Goal: Task Accomplishment & Management: Use online tool/utility

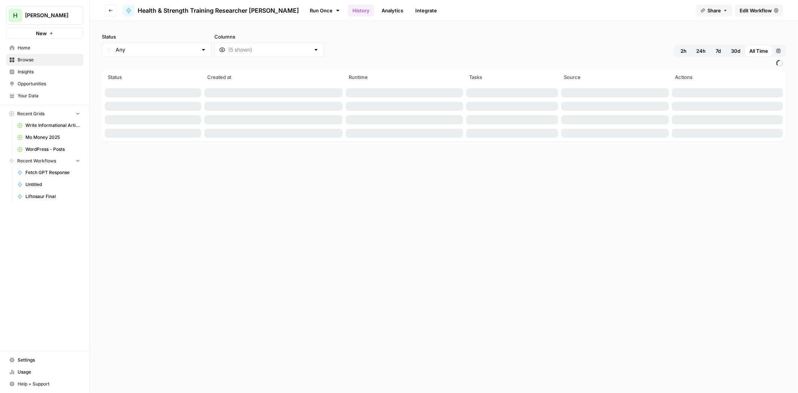
click at [305, 13] on link "Run Once" at bounding box center [325, 10] width 40 height 13
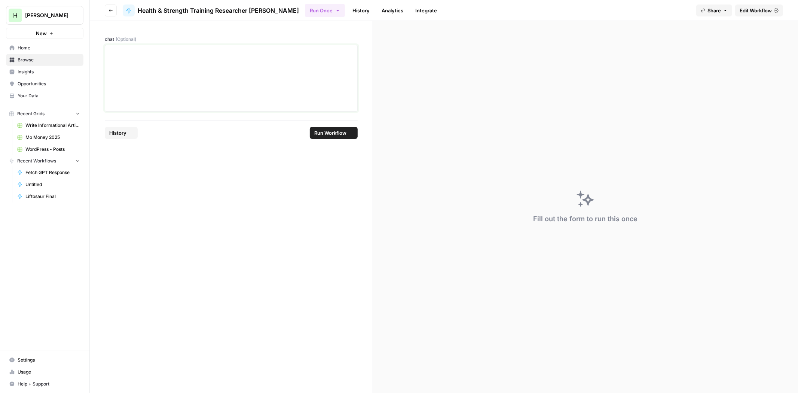
click at [192, 83] on div at bounding box center [231, 78] width 243 height 60
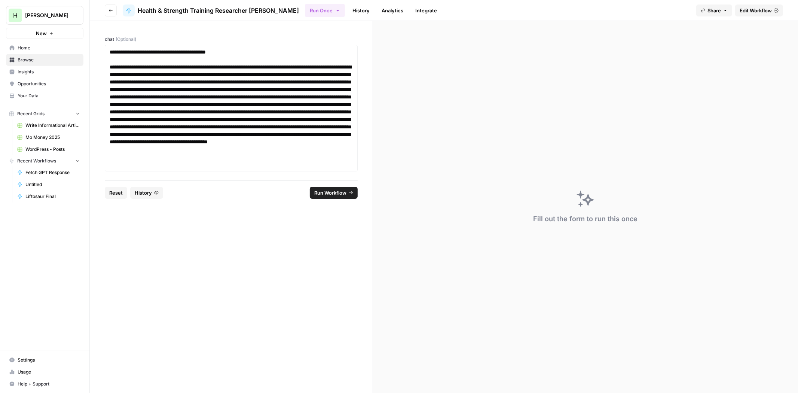
click at [328, 193] on span "Run Workflow" at bounding box center [330, 192] width 32 height 7
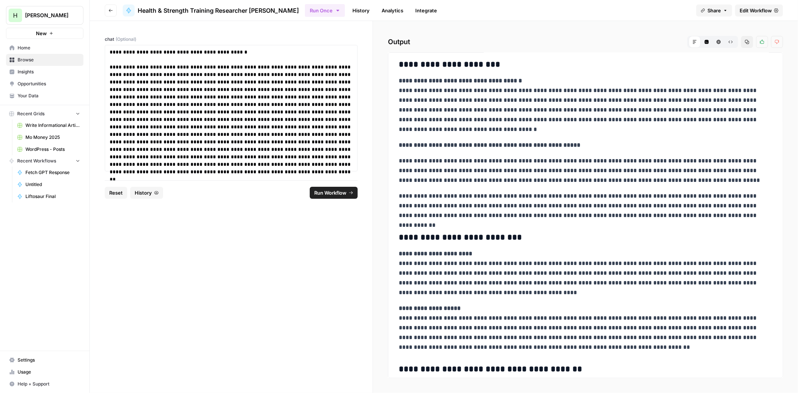
drag, startPoint x: 563, startPoint y: 113, endPoint x: 564, endPoint y: 131, distance: 18.4
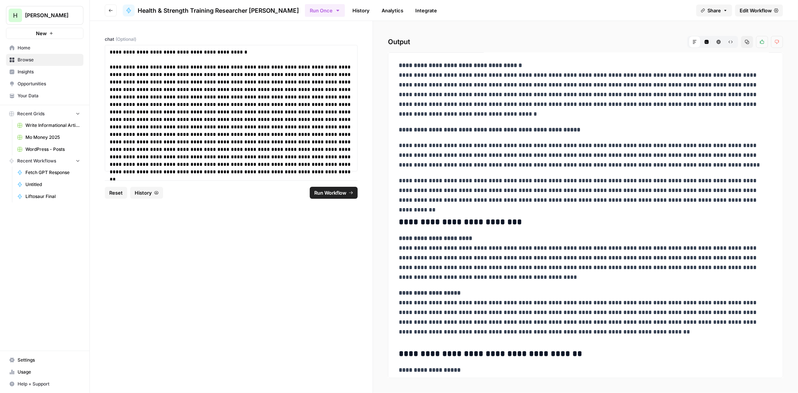
drag, startPoint x: 555, startPoint y: 127, endPoint x: 550, endPoint y: 139, distance: 12.9
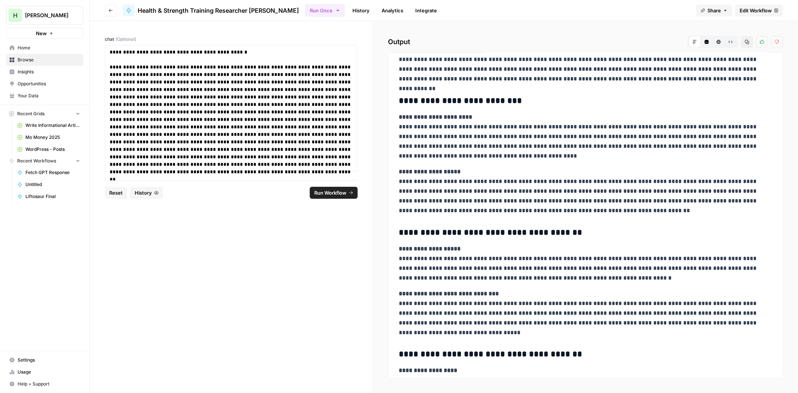
drag, startPoint x: 565, startPoint y: 122, endPoint x: 560, endPoint y: 142, distance: 20.9
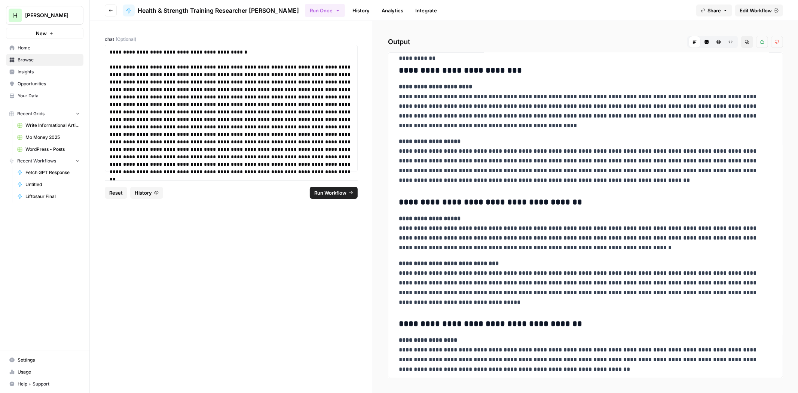
drag, startPoint x: 556, startPoint y: 126, endPoint x: 553, endPoint y: 148, distance: 22.3
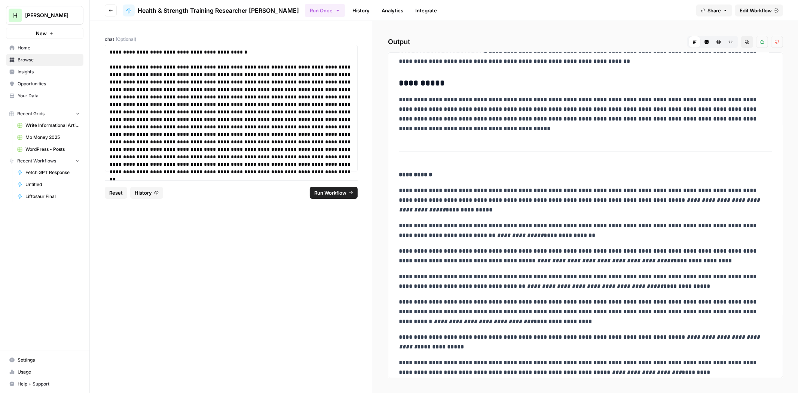
scroll to position [602, 0]
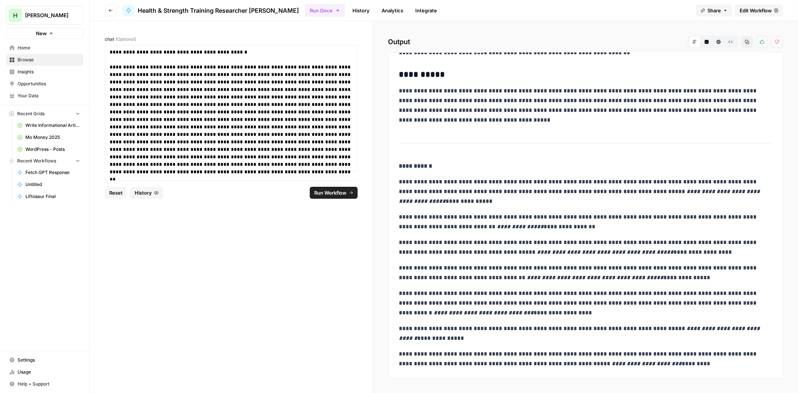
click at [130, 47] on div "**********" at bounding box center [231, 108] width 253 height 126
click at [129, 50] on p "**********" at bounding box center [231, 51] width 243 height 7
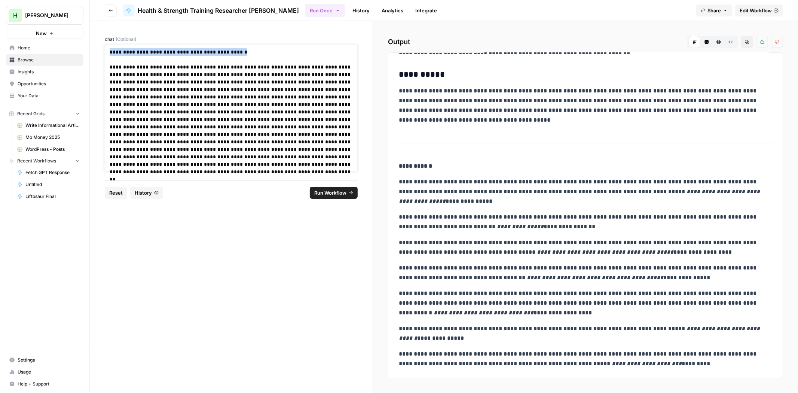
click at [129, 50] on p "**********" at bounding box center [231, 51] width 243 height 7
click at [163, 50] on p "**********" at bounding box center [231, 51] width 243 height 7
drag, startPoint x: 188, startPoint y: 51, endPoint x: 79, endPoint y: 42, distance: 109.9
click at [79, 42] on div "**********" at bounding box center [399, 196] width 798 height 393
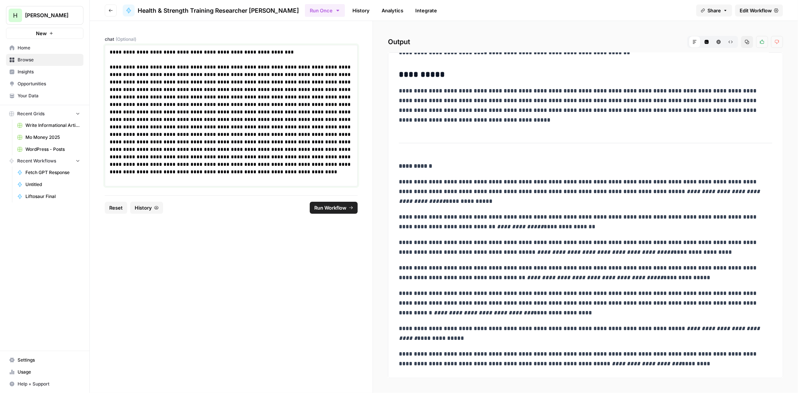
click at [230, 172] on p at bounding box center [231, 171] width 243 height 7
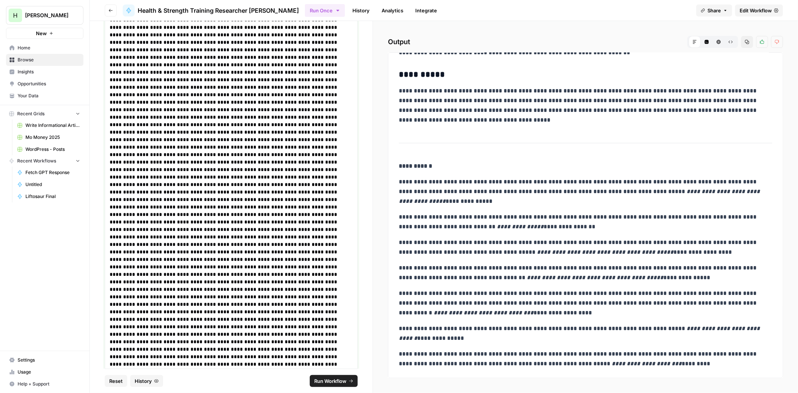
scroll to position [2897, 0]
click at [203, 346] on p at bounding box center [231, 348] width 243 height 7
click at [180, 360] on p at bounding box center [231, 363] width 243 height 7
click at [134, 353] on p at bounding box center [231, 356] width 243 height 7
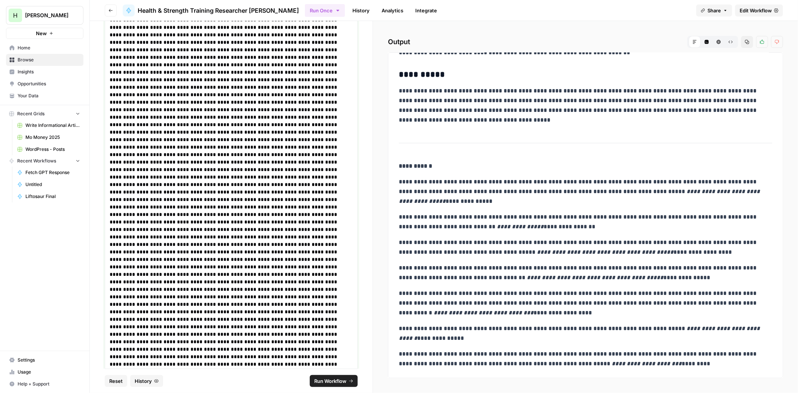
drag, startPoint x: 338, startPoint y: 352, endPoint x: 274, endPoint y: 352, distance: 64.0
drag, startPoint x: 272, startPoint y: 352, endPoint x: 320, endPoint y: 310, distance: 63.4
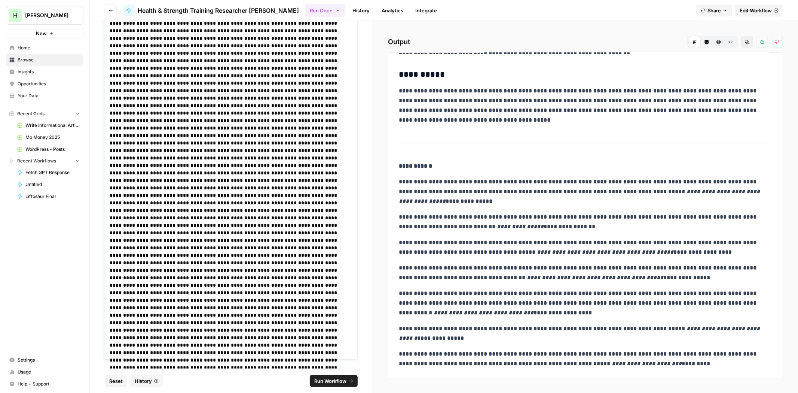
click at [231, 343] on p at bounding box center [231, 344] width 243 height 7
click at [150, 335] on p at bounding box center [231, 337] width 243 height 7
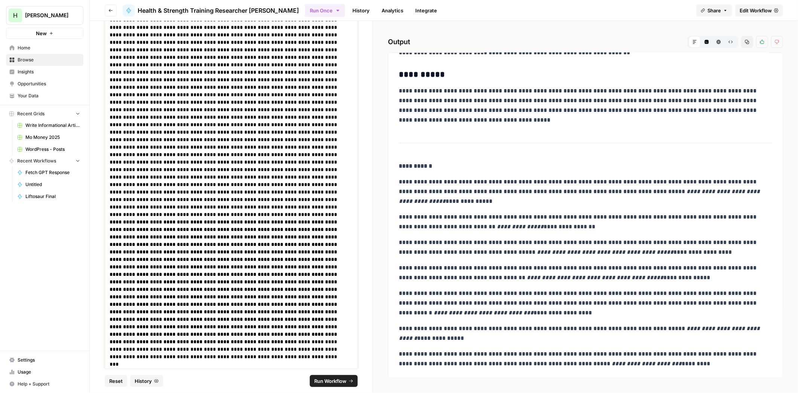
scroll to position [4423, 0]
click at [156, 338] on p at bounding box center [228, 278] width 237 height 135
click at [178, 354] on p at bounding box center [231, 356] width 243 height 7
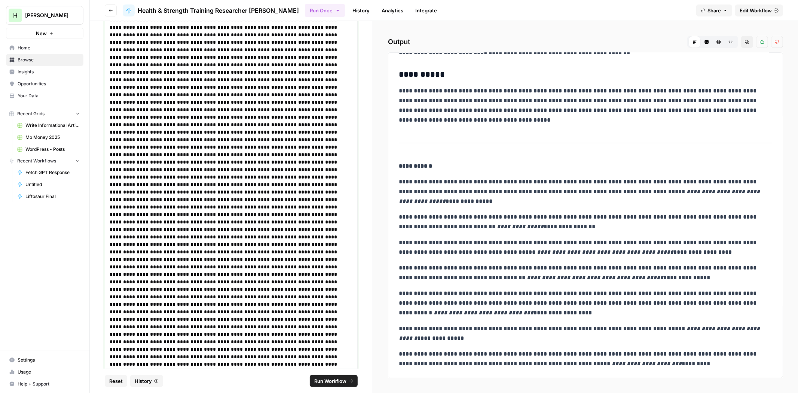
click at [199, 356] on p at bounding box center [231, 356] width 243 height 7
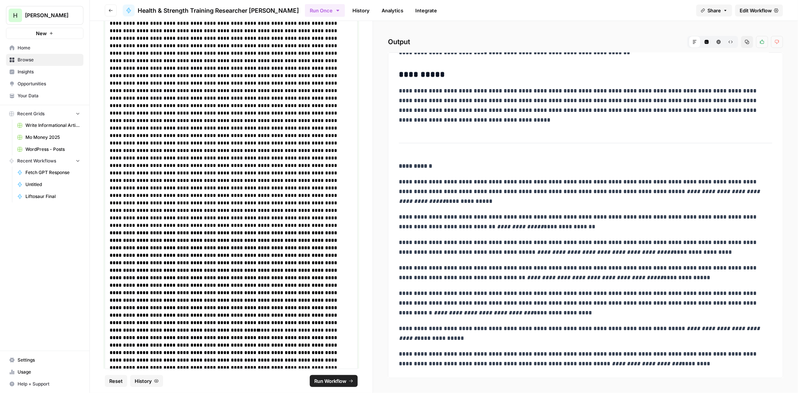
scroll to position [7414, 0]
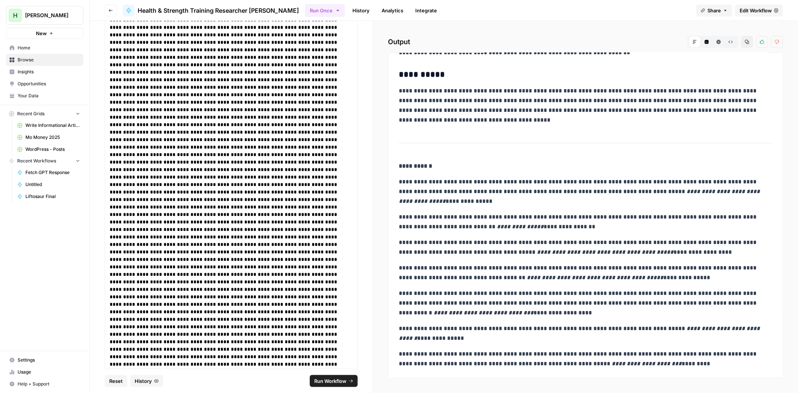
click at [337, 380] on span "Run Workflow" at bounding box center [330, 380] width 32 height 7
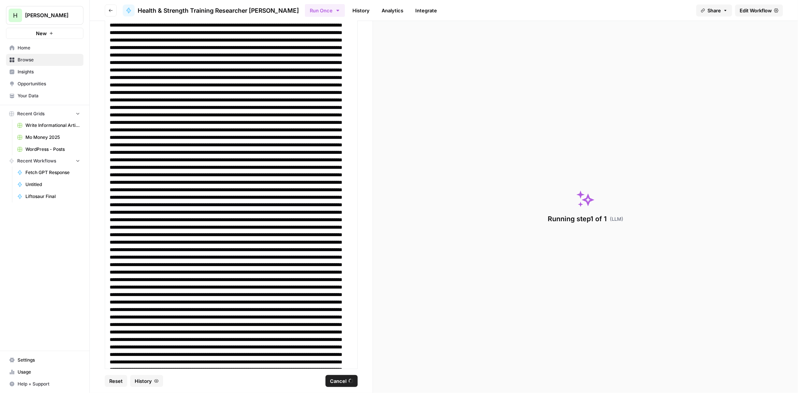
scroll to position [0, 0]
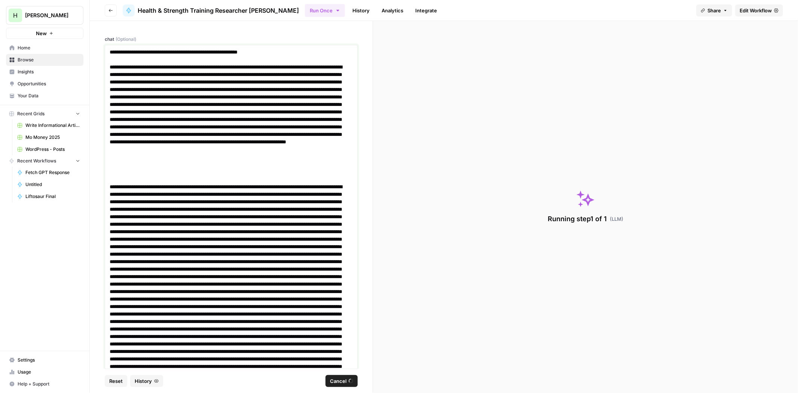
click at [137, 55] on p "**********" at bounding box center [228, 51] width 237 height 7
copy p "**********"
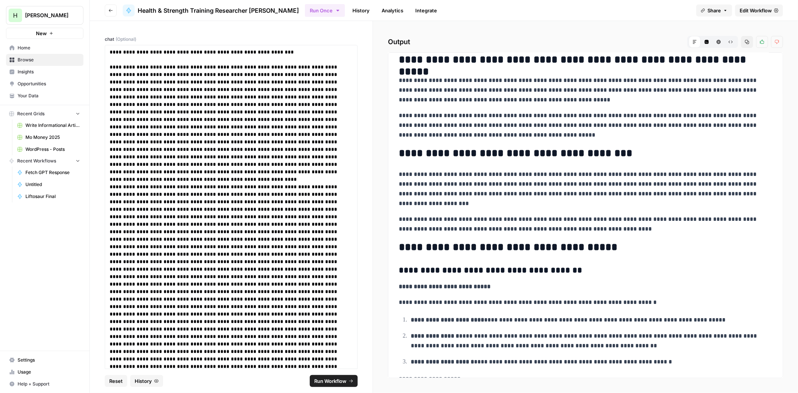
drag, startPoint x: 561, startPoint y: 91, endPoint x: 547, endPoint y: 122, distance: 33.3
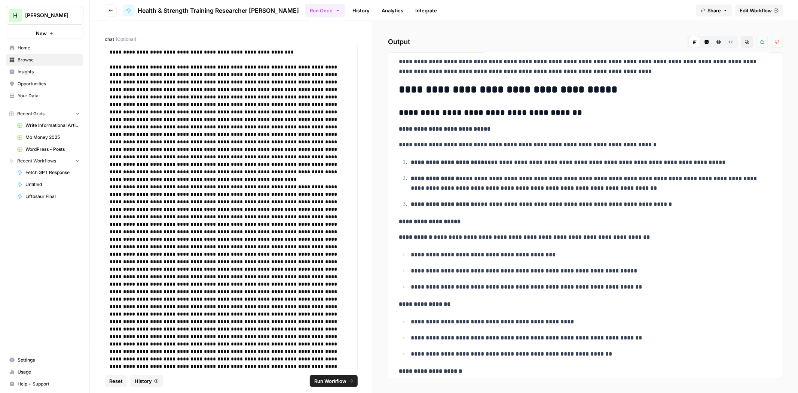
scroll to position [228, 0]
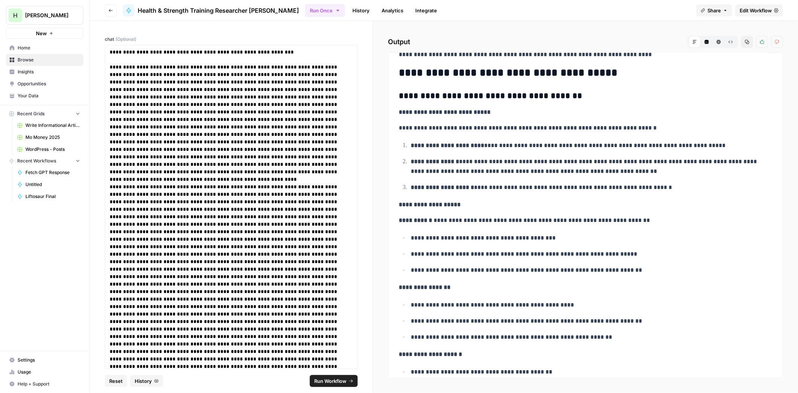
drag, startPoint x: 534, startPoint y: 110, endPoint x: 534, endPoint y: 133, distance: 22.8
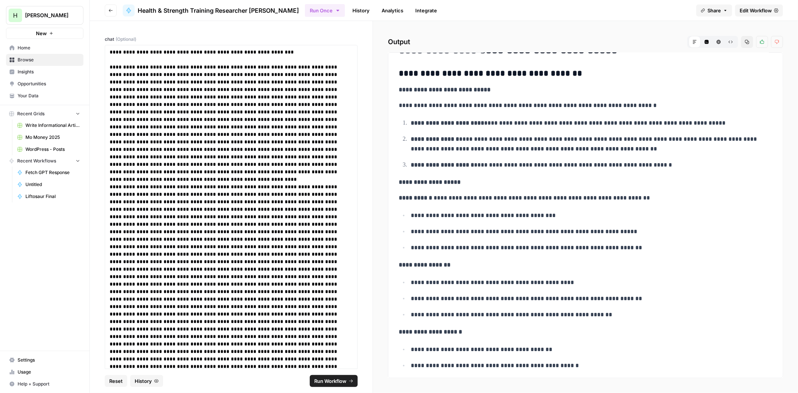
drag, startPoint x: 546, startPoint y: 102, endPoint x: 539, endPoint y: 120, distance: 19.0
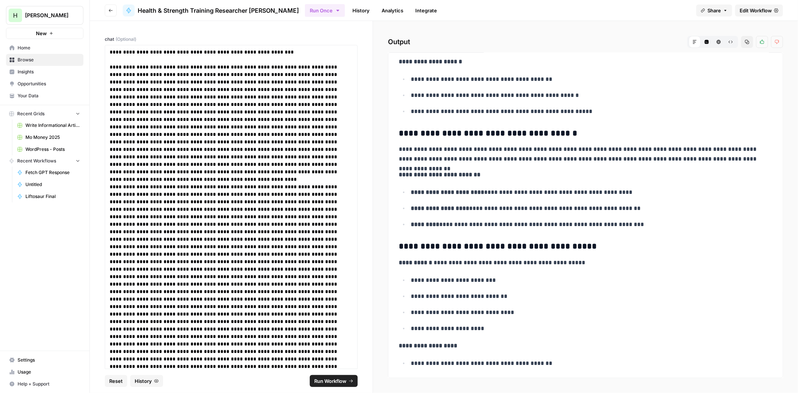
scroll to position [588, 0]
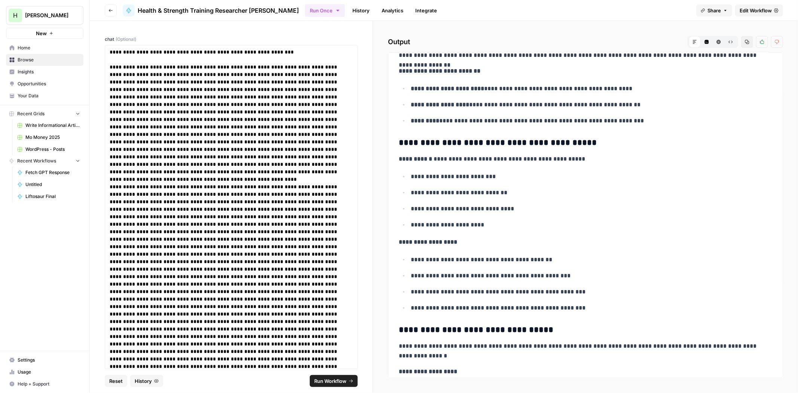
drag, startPoint x: 533, startPoint y: 89, endPoint x: 524, endPoint y: 115, distance: 27.7
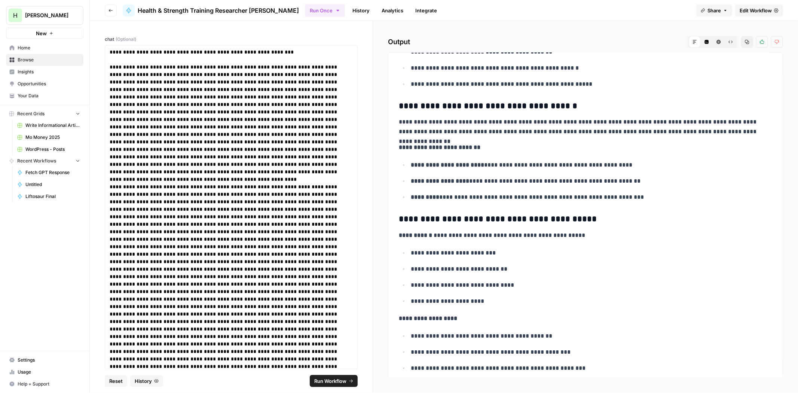
scroll to position [541, 0]
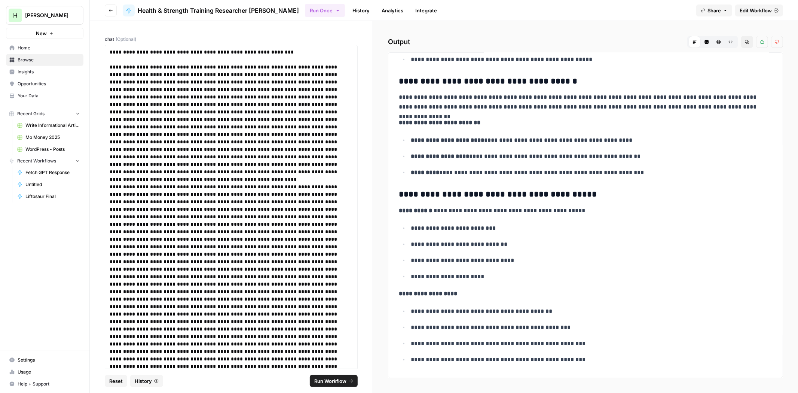
drag, startPoint x: 495, startPoint y: 141, endPoint x: 493, endPoint y: 168, distance: 26.6
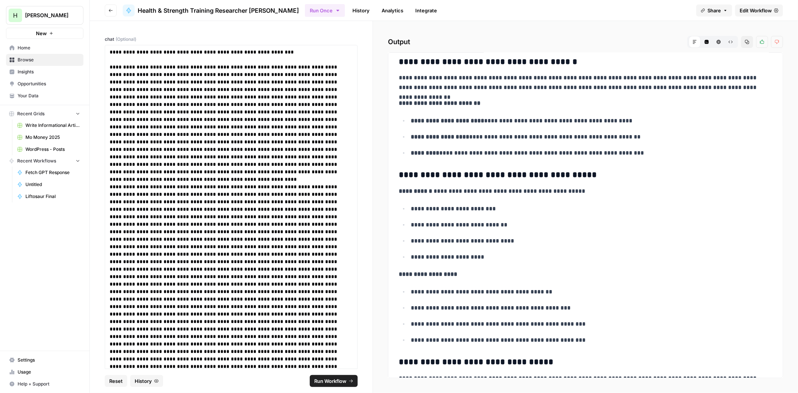
scroll to position [612, 0]
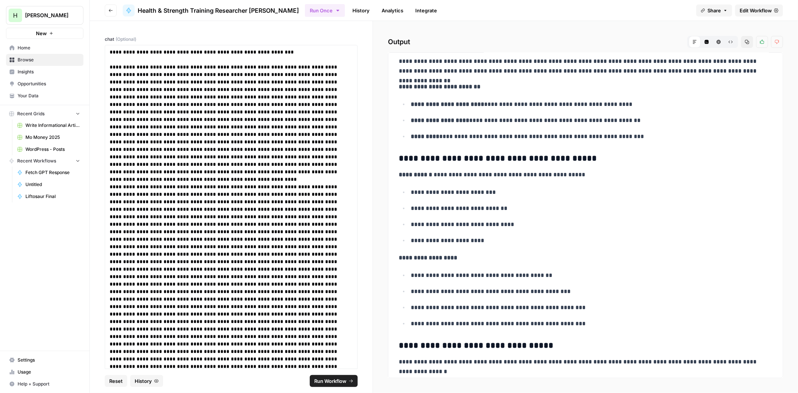
drag, startPoint x: 491, startPoint y: 145, endPoint x: 488, endPoint y: 166, distance: 21.2
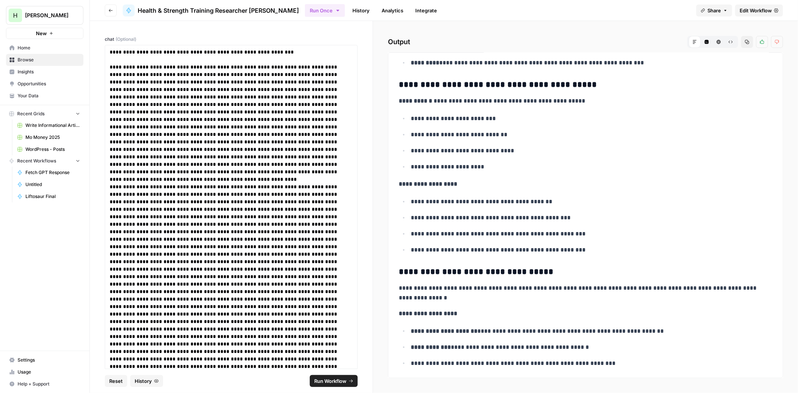
scroll to position [697, 0]
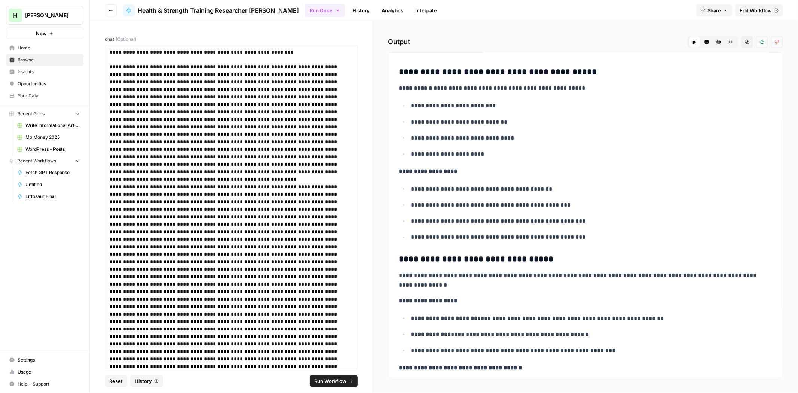
drag, startPoint x: 518, startPoint y: 168, endPoint x: 516, endPoint y: 176, distance: 8.7
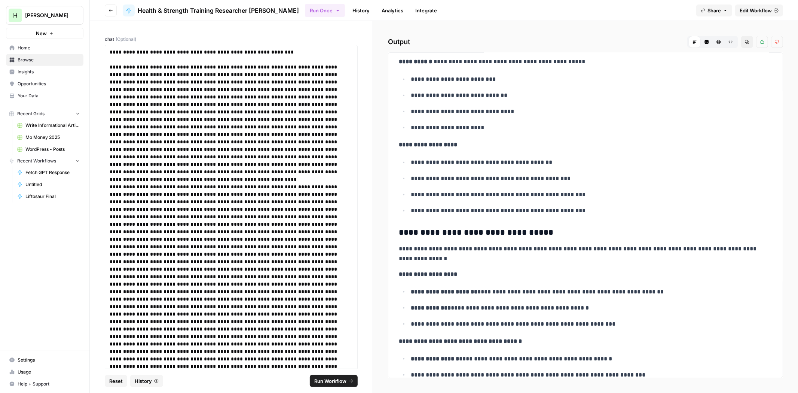
drag, startPoint x: 494, startPoint y: 135, endPoint x: 495, endPoint y: 150, distance: 15.0
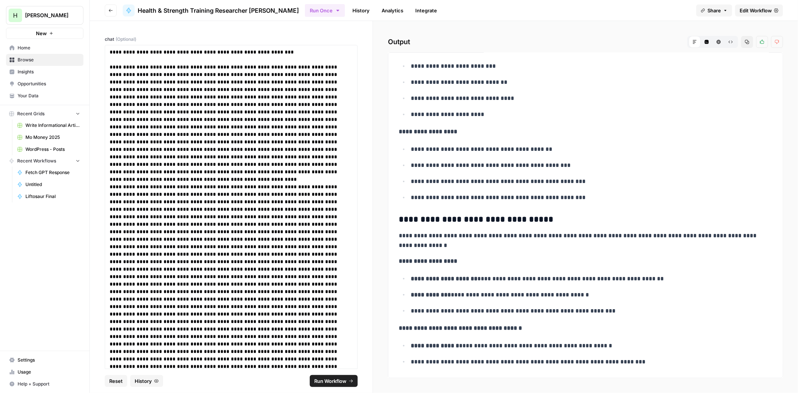
scroll to position [739, 0]
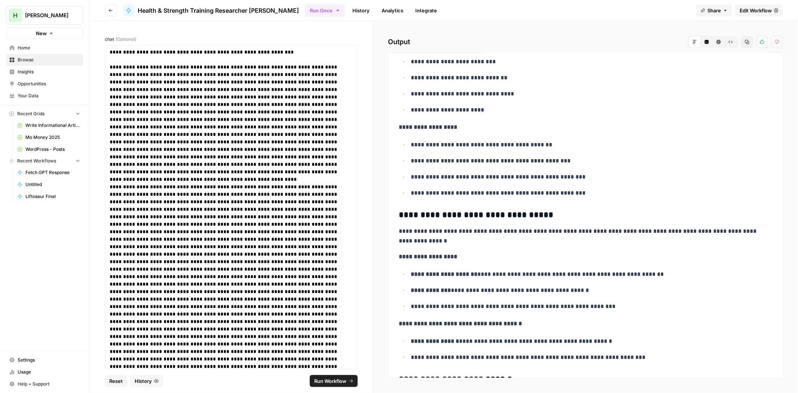
drag, startPoint x: 453, startPoint y: 128, endPoint x: 455, endPoint y: 140, distance: 12.4
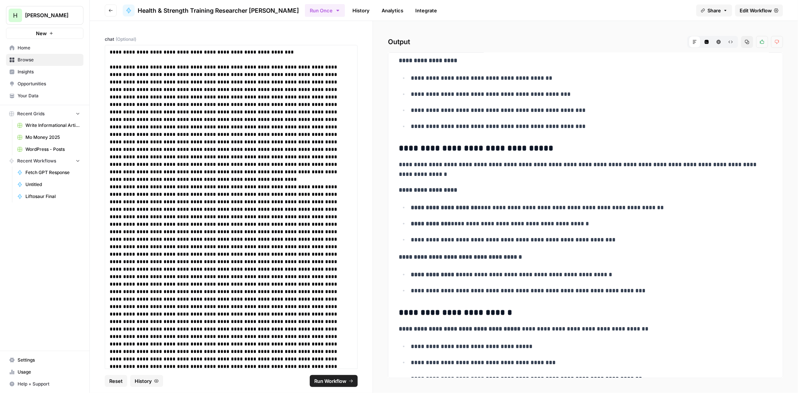
drag, startPoint x: 490, startPoint y: 108, endPoint x: 485, endPoint y: 144, distance: 35.6
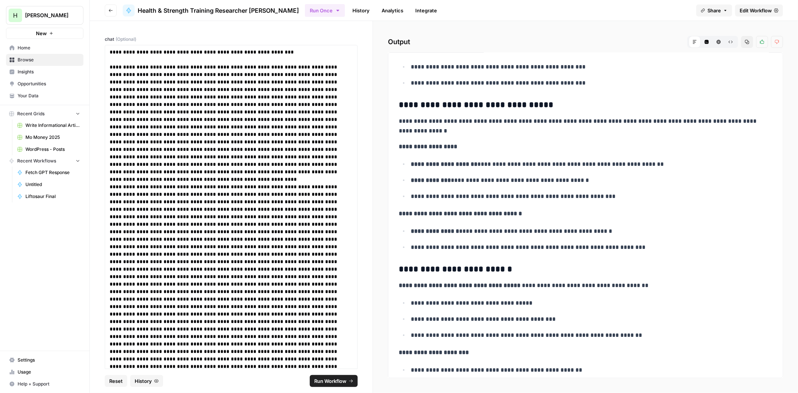
drag, startPoint x: 516, startPoint y: 132, endPoint x: 507, endPoint y: 151, distance: 20.6
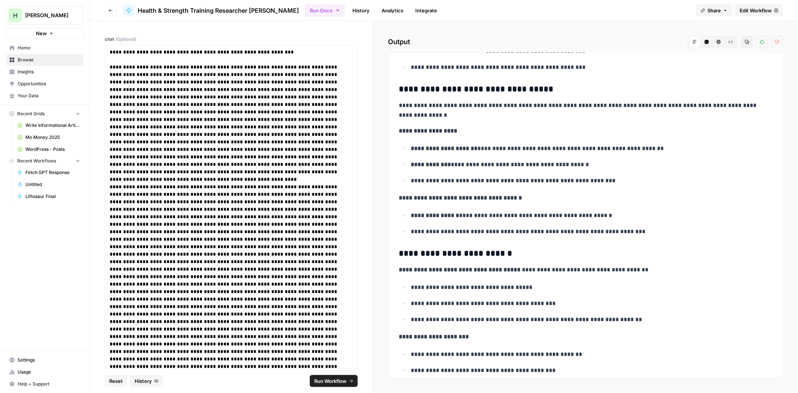
drag, startPoint x: 490, startPoint y: 118, endPoint x: 485, endPoint y: 132, distance: 14.9
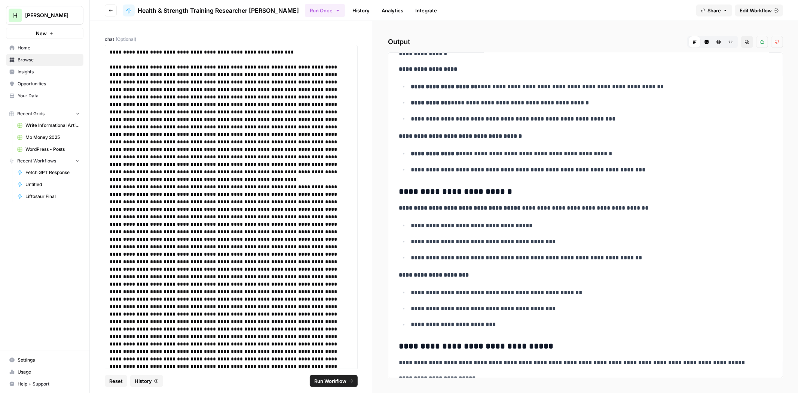
drag, startPoint x: 453, startPoint y: 107, endPoint x: 454, endPoint y: 142, distance: 35.5
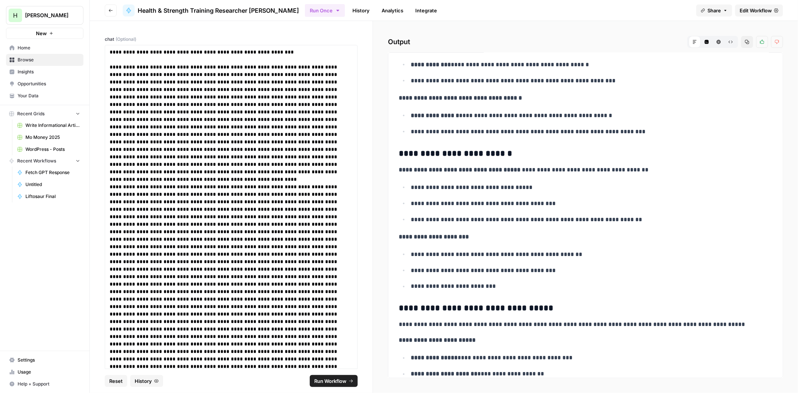
scroll to position [980, 0]
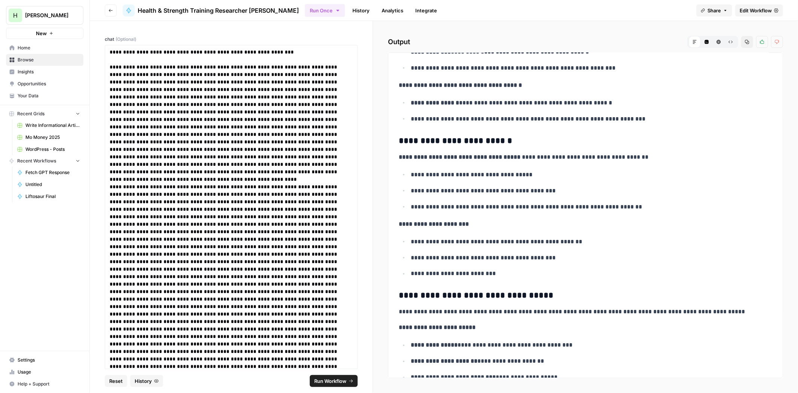
drag, startPoint x: 473, startPoint y: 89, endPoint x: 468, endPoint y: 107, distance: 18.6
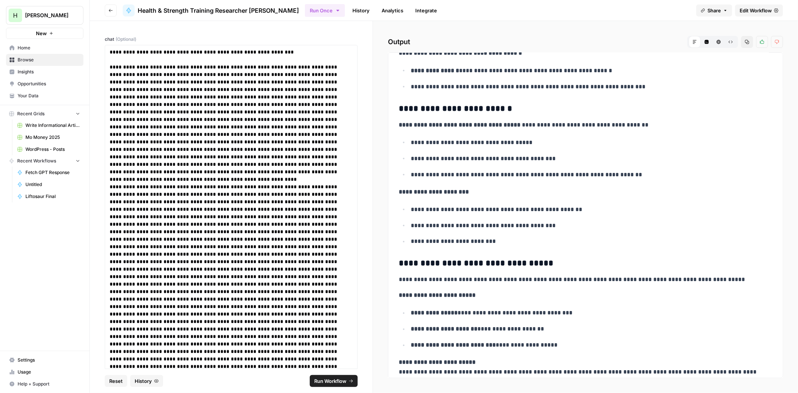
drag, startPoint x: 471, startPoint y: 110, endPoint x: 463, endPoint y: 137, distance: 27.4
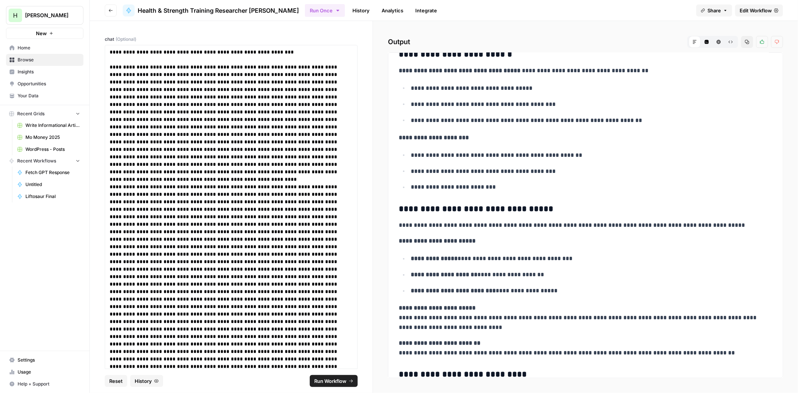
scroll to position [981, 0]
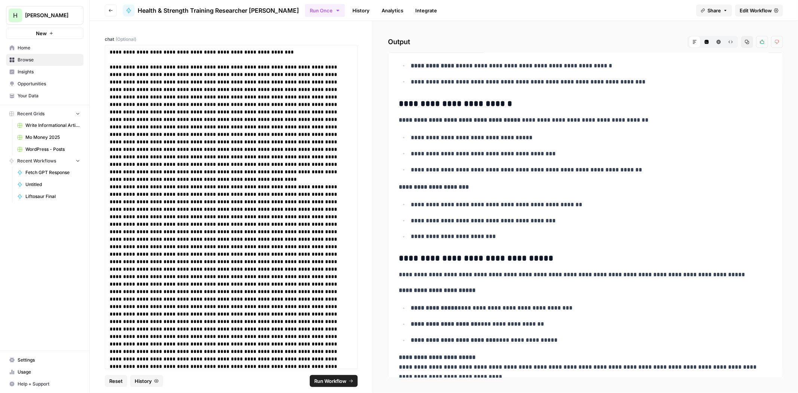
drag, startPoint x: 472, startPoint y: 138, endPoint x: 473, endPoint y: 155, distance: 17.6
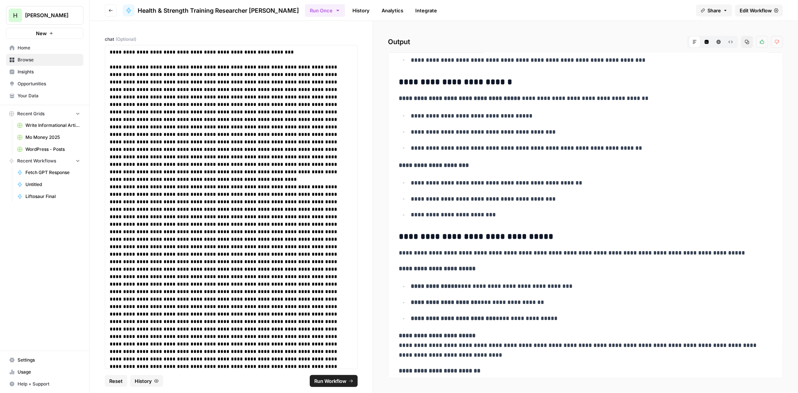
scroll to position [1056, 0]
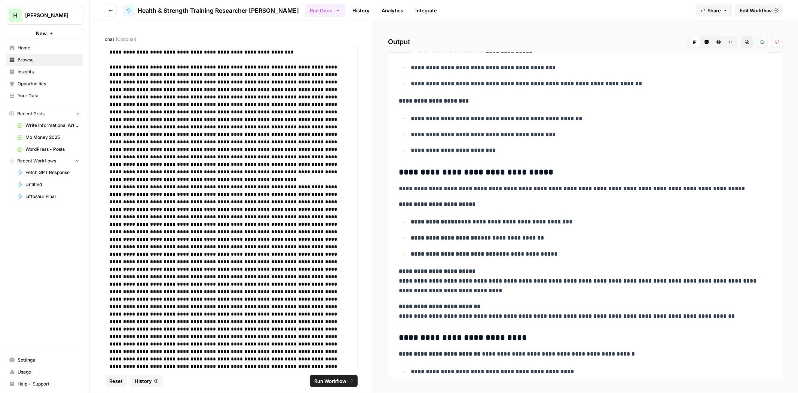
drag, startPoint x: 461, startPoint y: 135, endPoint x: 461, endPoint y: 144, distance: 9.0
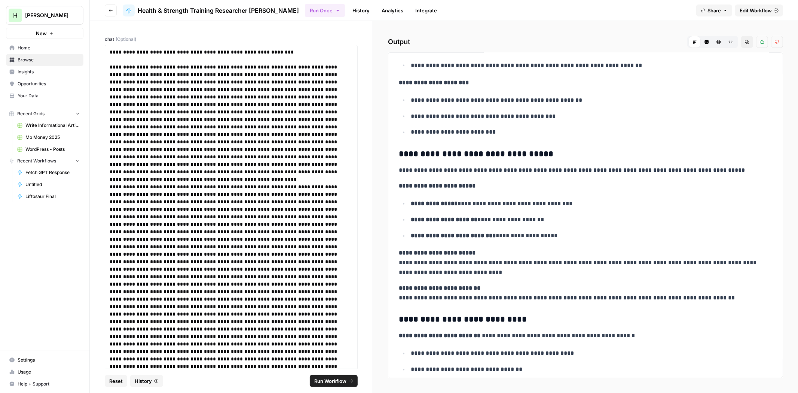
scroll to position [1140, 0]
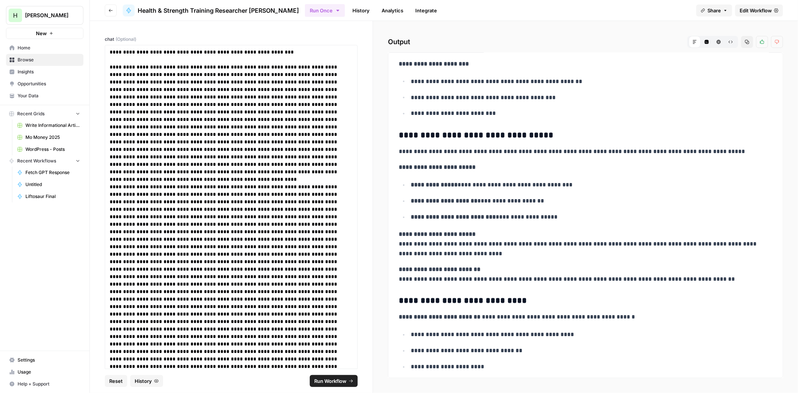
drag, startPoint x: 481, startPoint y: 102, endPoint x: 477, endPoint y: 122, distance: 20.2
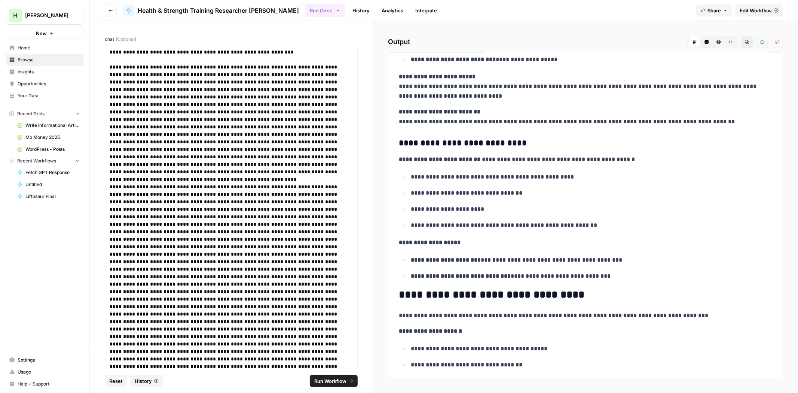
scroll to position [1307, 0]
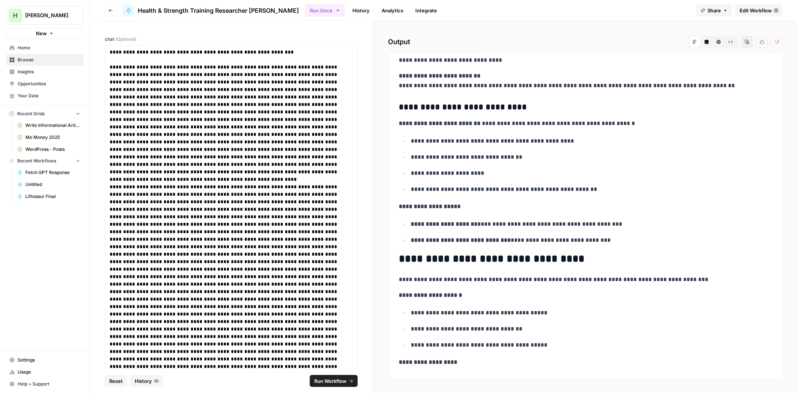
drag, startPoint x: 479, startPoint y: 94, endPoint x: 476, endPoint y: 117, distance: 23.0
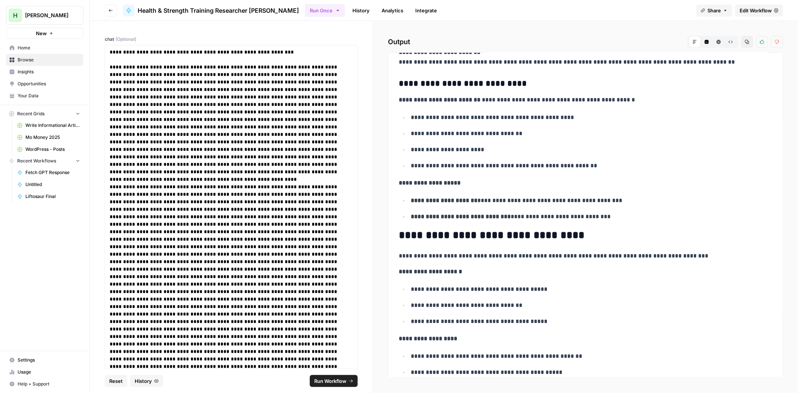
drag, startPoint x: 493, startPoint y: 120, endPoint x: 490, endPoint y: 129, distance: 8.5
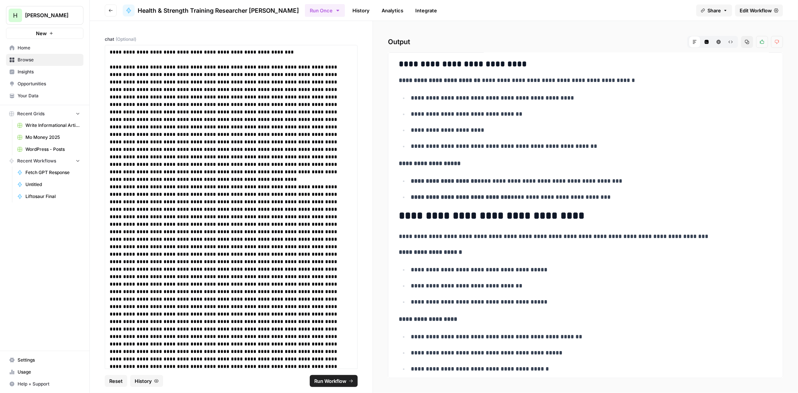
drag, startPoint x: 495, startPoint y: 117, endPoint x: 491, endPoint y: 134, distance: 17.2
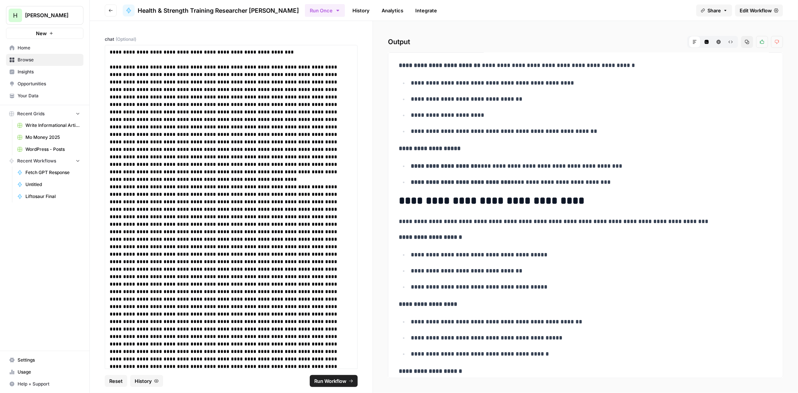
drag, startPoint x: 496, startPoint y: 125, endPoint x: 494, endPoint y: 135, distance: 11.2
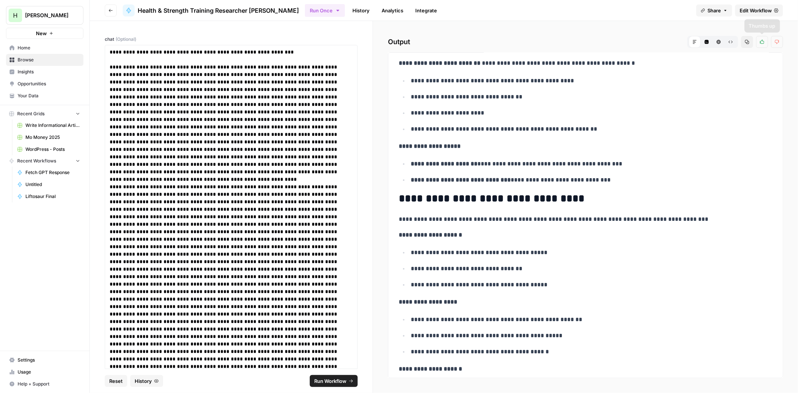
click at [749, 44] on button "Copy" at bounding box center [747, 42] width 12 height 12
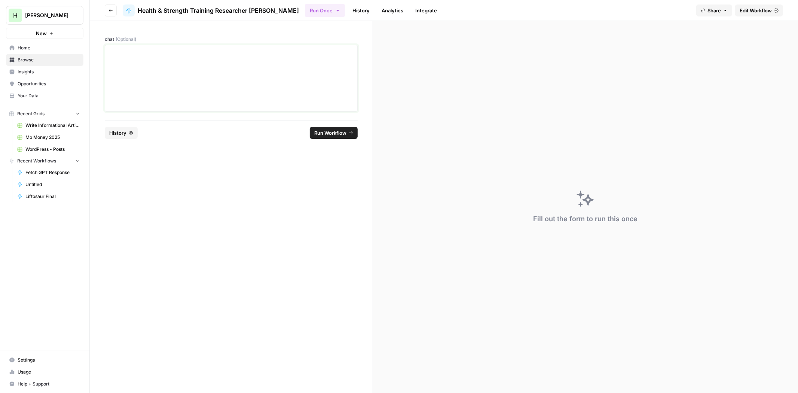
click at [190, 51] on p at bounding box center [231, 51] width 243 height 7
click at [197, 81] on div "**********" at bounding box center [231, 78] width 243 height 60
click at [116, 72] on div "**********" at bounding box center [231, 78] width 243 height 60
drag, startPoint x: 121, startPoint y: 350, endPoint x: 203, endPoint y: 310, distance: 91.8
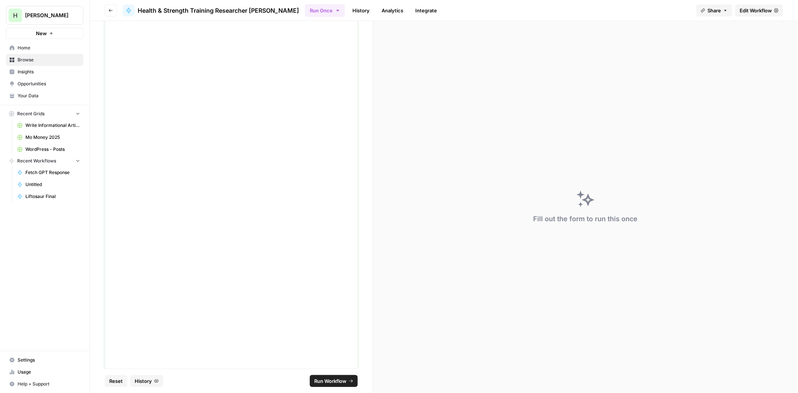
click at [137, 340] on p at bounding box center [231, 337] width 243 height 7
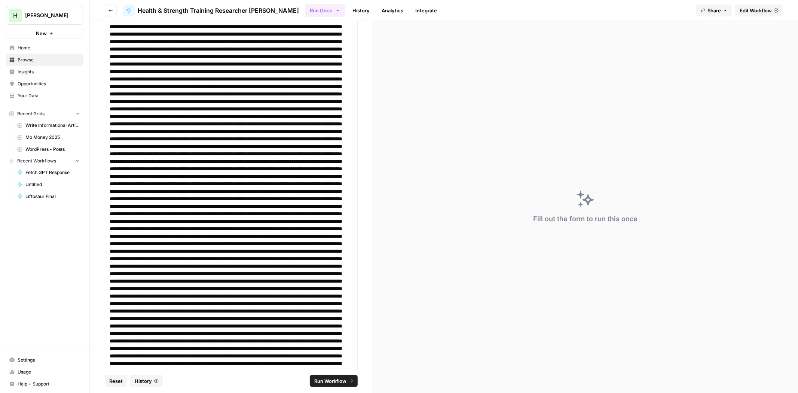
scroll to position [5350, 0]
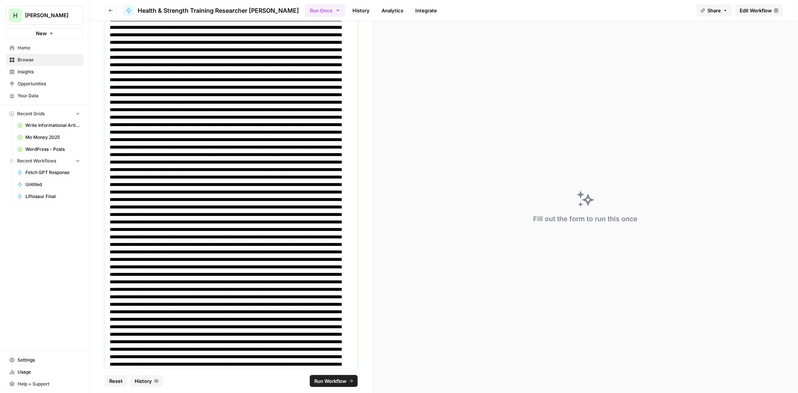
click at [211, 298] on p at bounding box center [228, 282] width 237 height 2910
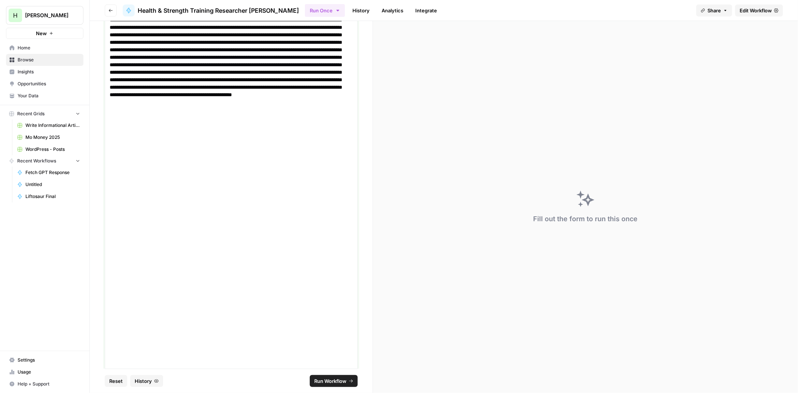
scroll to position [7841, 0]
click at [255, 361] on p at bounding box center [231, 363] width 243 height 7
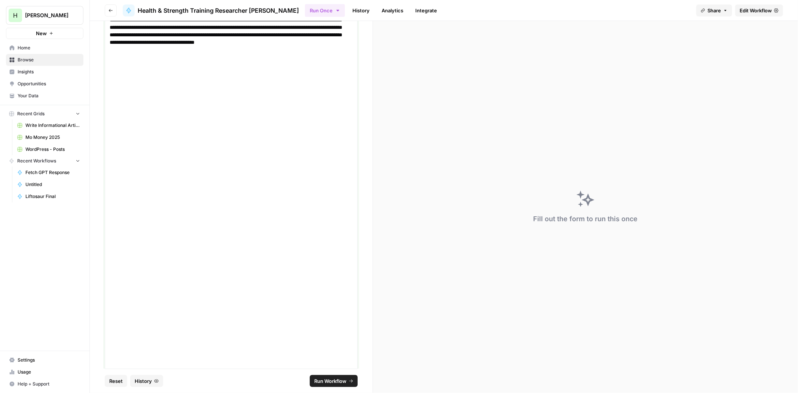
scroll to position [9157, 0]
drag, startPoint x: 238, startPoint y: 357, endPoint x: 229, endPoint y: 357, distance: 8.6
click at [236, 357] on p at bounding box center [231, 356] width 243 height 7
click at [190, 358] on p at bounding box center [231, 356] width 243 height 7
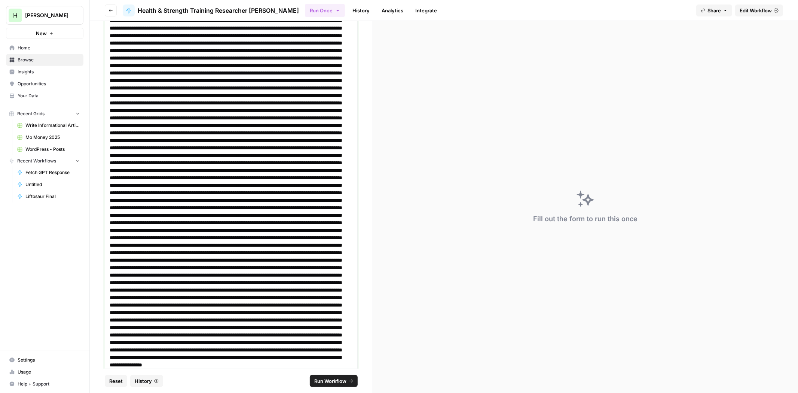
scroll to position [10403, 0]
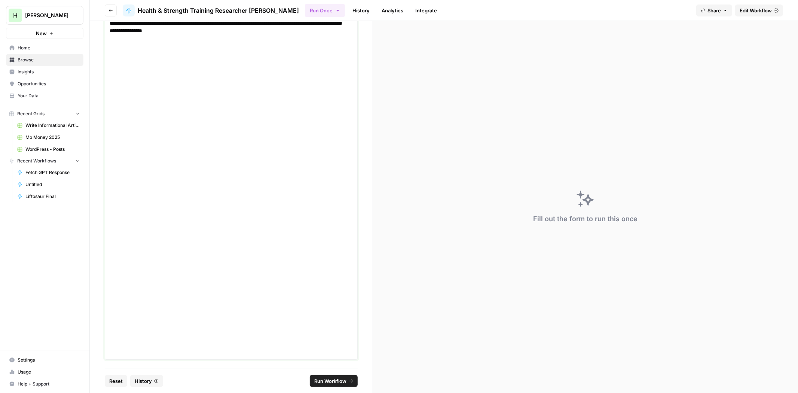
click at [186, 355] on p at bounding box center [231, 352] width 243 height 7
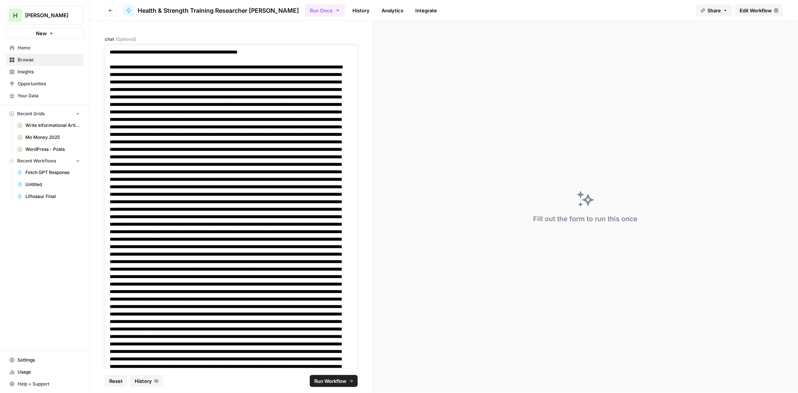
click at [197, 50] on p "**********" at bounding box center [228, 51] width 237 height 7
copy p "**********"
click at [331, 380] on span "Run Workflow" at bounding box center [330, 380] width 32 height 7
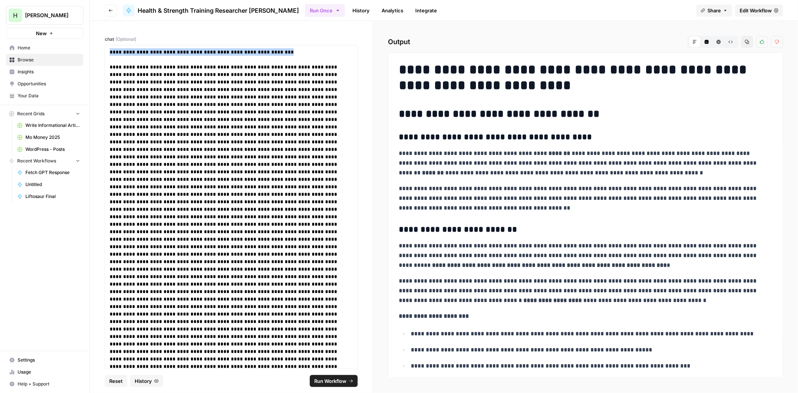
click at [743, 42] on button "Copy" at bounding box center [747, 42] width 12 height 12
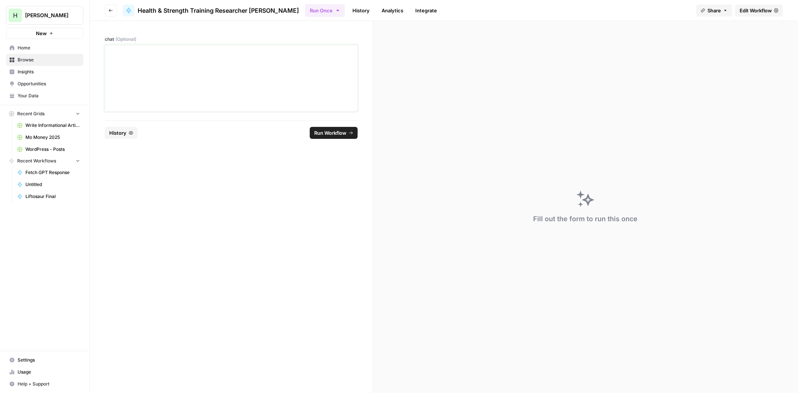
click at [185, 55] on p at bounding box center [231, 51] width 243 height 7
click at [131, 72] on div "**********" at bounding box center [231, 78] width 243 height 60
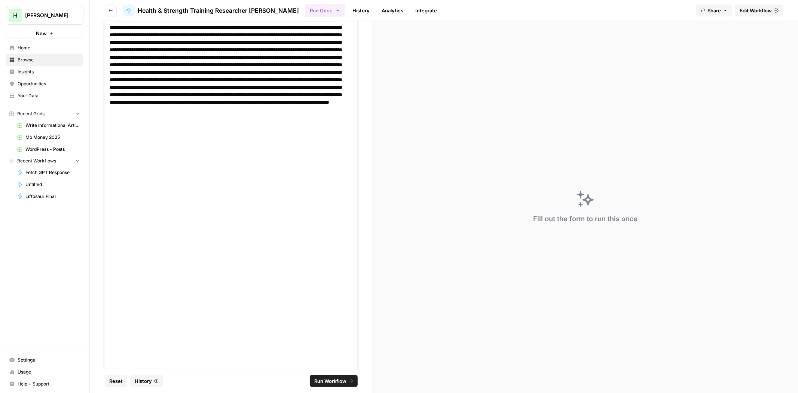
scroll to position [765, 0]
click at [225, 359] on p at bounding box center [231, 356] width 243 height 7
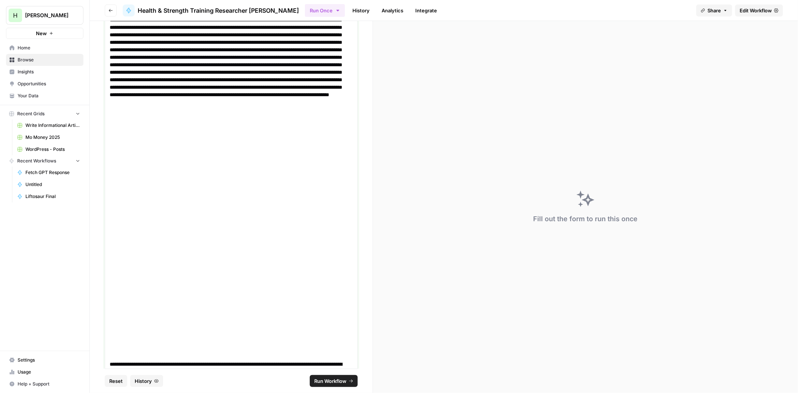
scroll to position [7527, 0]
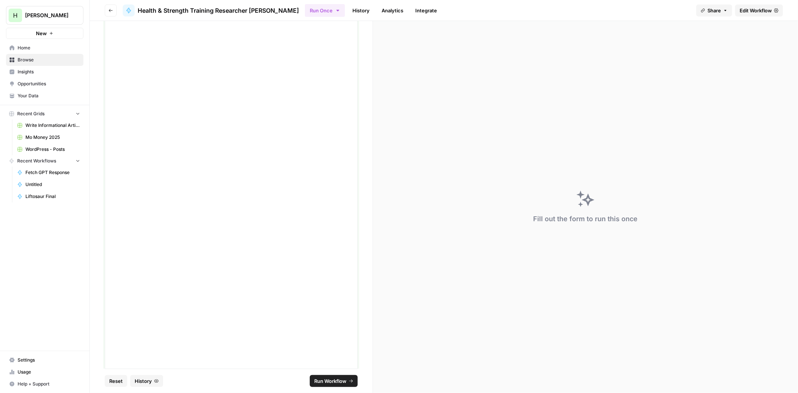
click at [158, 358] on p at bounding box center [231, 356] width 243 height 7
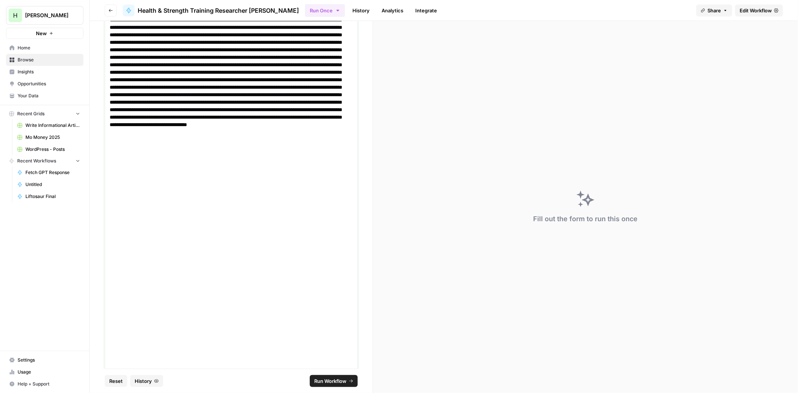
scroll to position [8521, 0]
drag, startPoint x: 217, startPoint y: 359, endPoint x: 212, endPoint y: 359, distance: 5.6
click at [215, 359] on p at bounding box center [231, 356] width 243 height 7
click at [199, 359] on p at bounding box center [231, 356] width 243 height 7
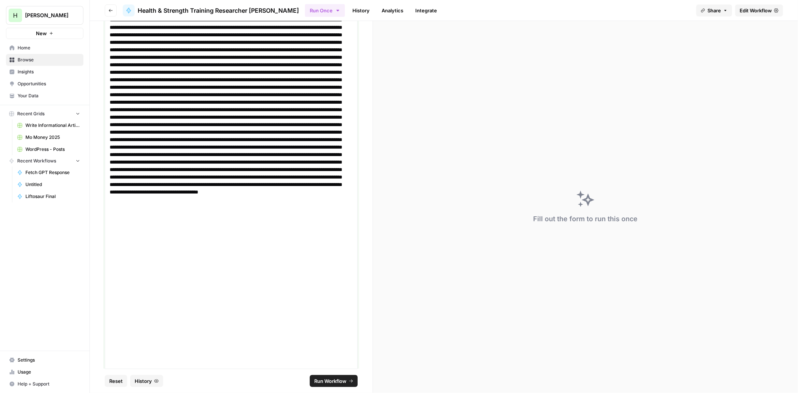
scroll to position [9172, 0]
click at [155, 354] on p at bounding box center [231, 356] width 243 height 7
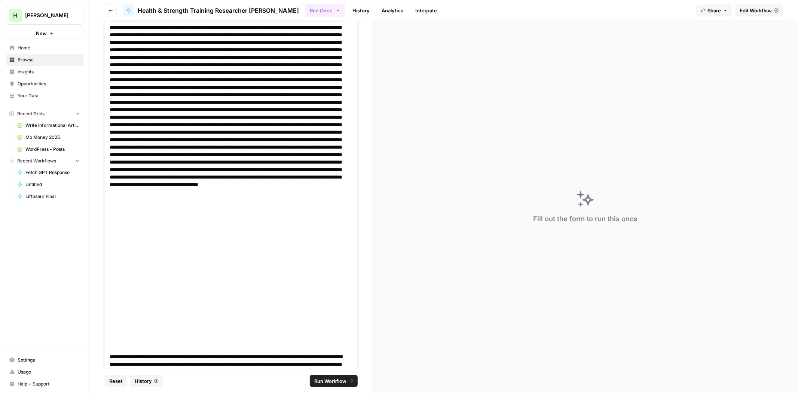
scroll to position [10272, 0]
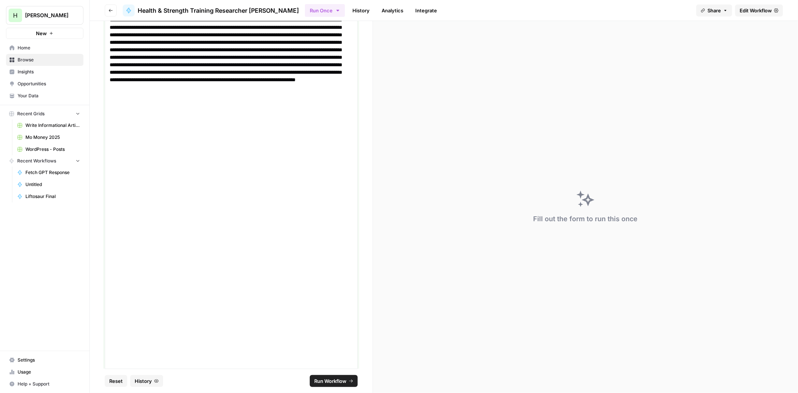
click at [166, 358] on p at bounding box center [231, 356] width 243 height 7
click at [156, 360] on p at bounding box center [231, 363] width 243 height 7
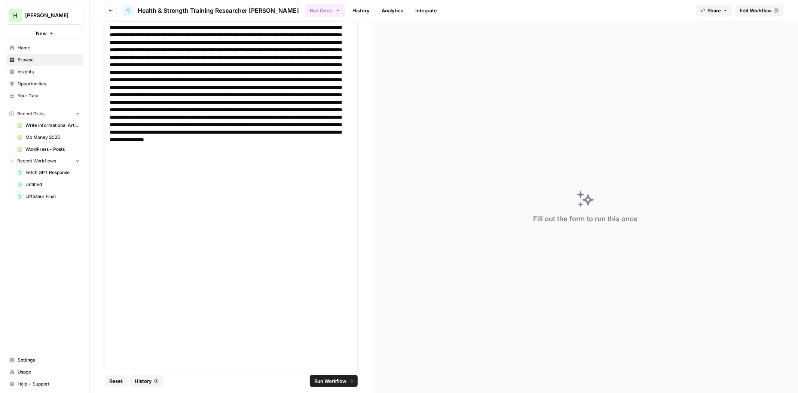
scroll to position [11169, 0]
click at [143, 360] on p at bounding box center [231, 363] width 243 height 7
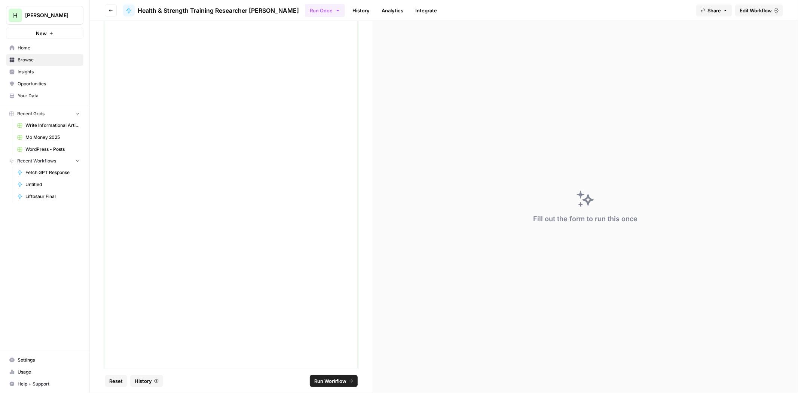
scroll to position [12964, 0]
click at [151, 360] on p at bounding box center [231, 363] width 243 height 7
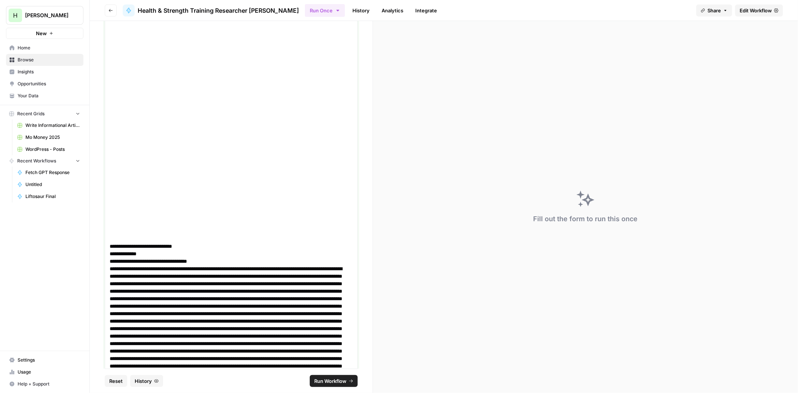
scroll to position [13255, 0]
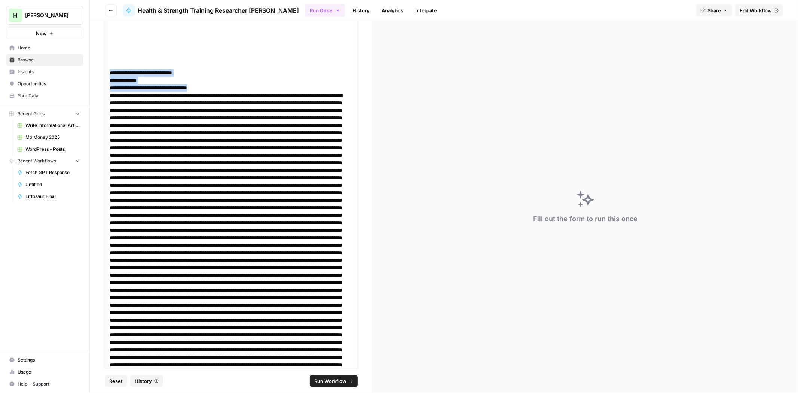
drag, startPoint x: 230, startPoint y: 88, endPoint x: 105, endPoint y: 74, distance: 126.0
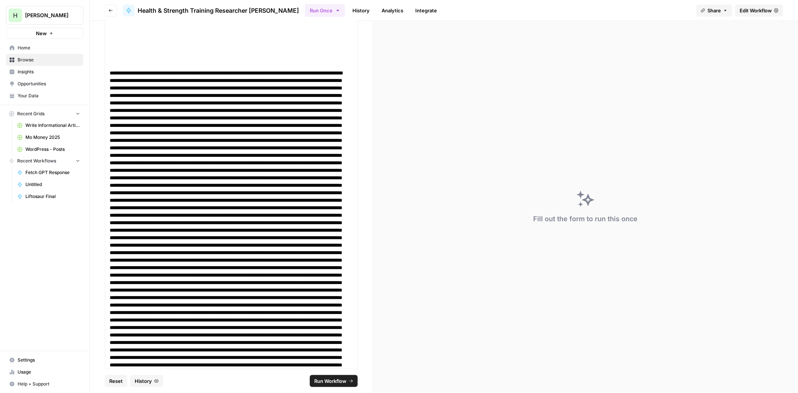
scroll to position [13505, 0]
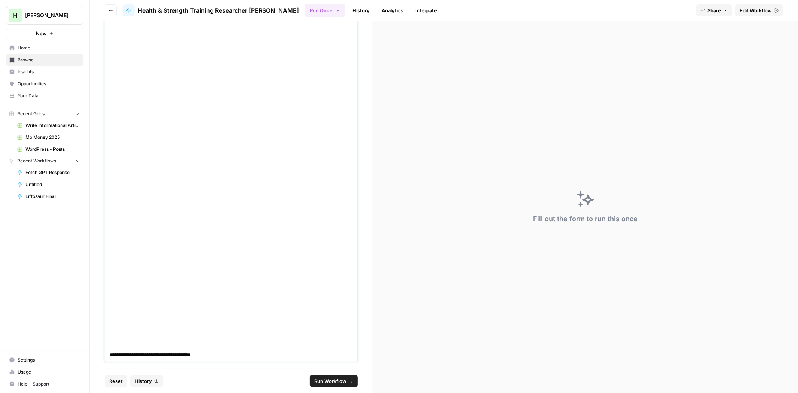
scroll to position [14322, 0]
click at [211, 350] on p "**********" at bounding box center [228, 352] width 237 height 7
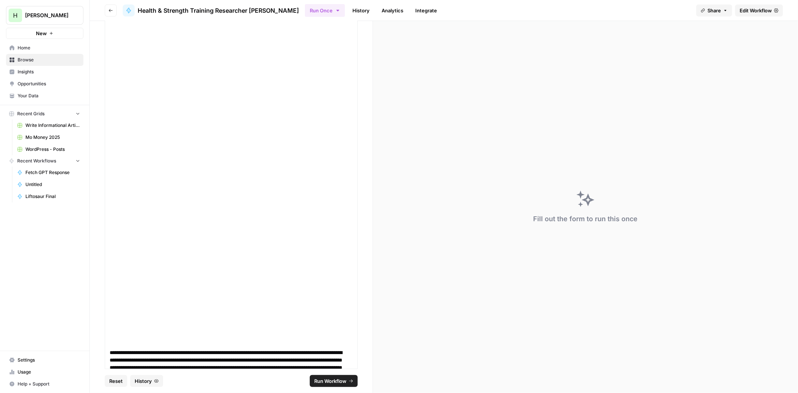
click at [329, 382] on span "Run Workflow" at bounding box center [330, 380] width 32 height 7
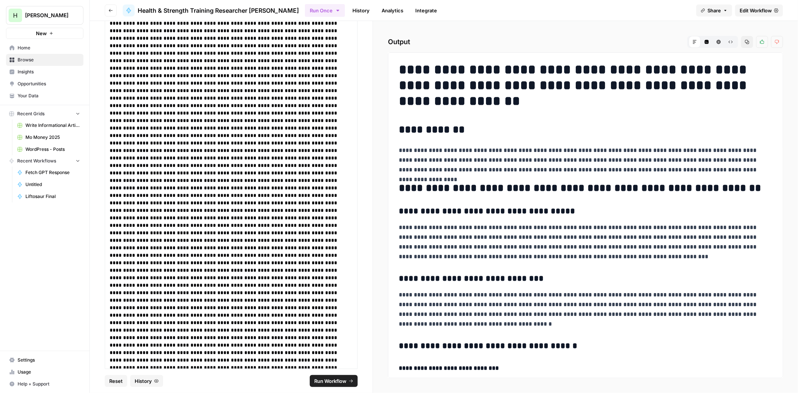
click at [749, 39] on button "Copy" at bounding box center [747, 42] width 12 height 12
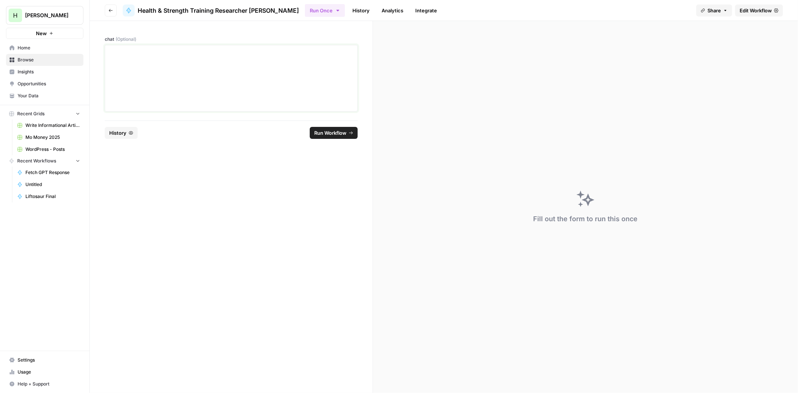
click at [169, 79] on div at bounding box center [231, 78] width 243 height 60
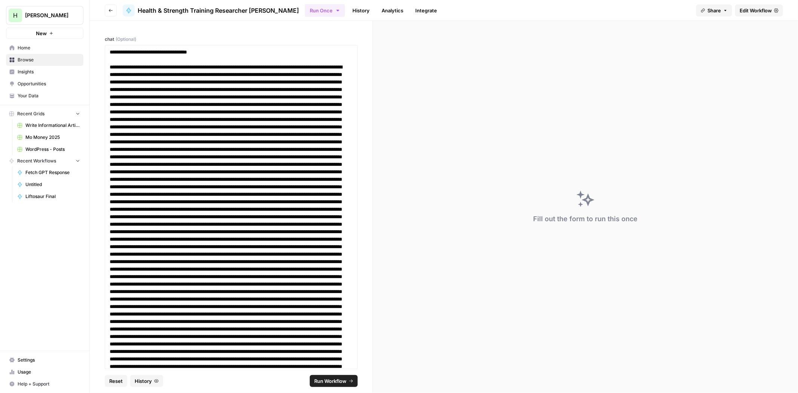
click at [333, 378] on span "Run Workflow" at bounding box center [330, 380] width 32 height 7
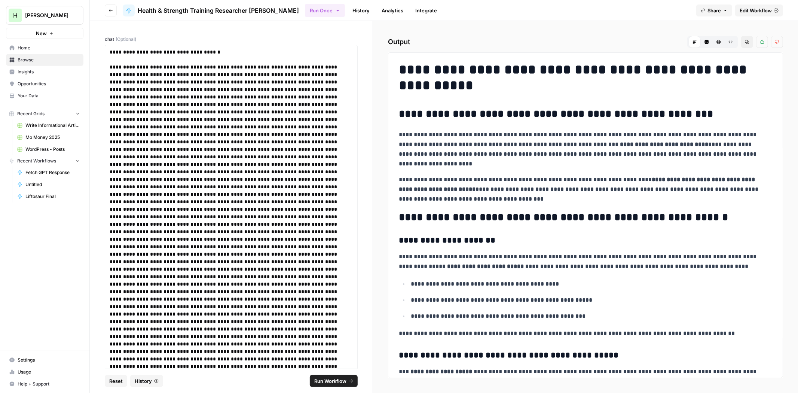
click at [746, 39] on button "Copy" at bounding box center [747, 42] width 12 height 12
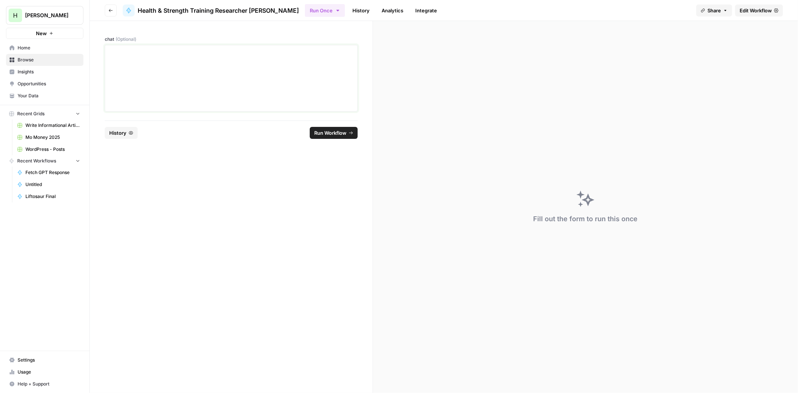
click at [178, 69] on div at bounding box center [231, 78] width 243 height 60
click at [159, 77] on div "**********" at bounding box center [231, 78] width 243 height 60
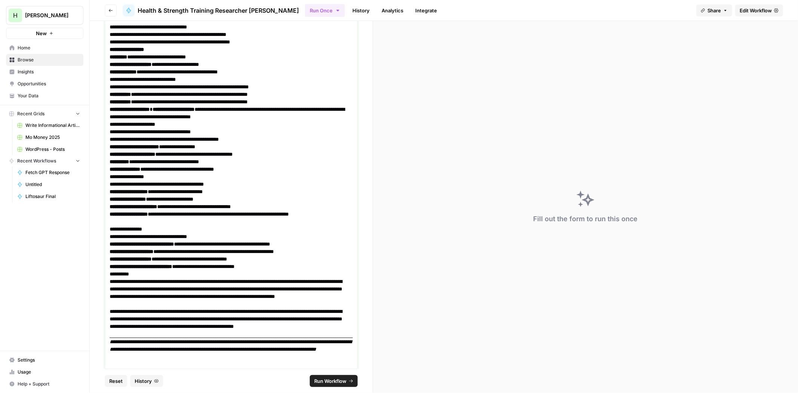
scroll to position [1050, 0]
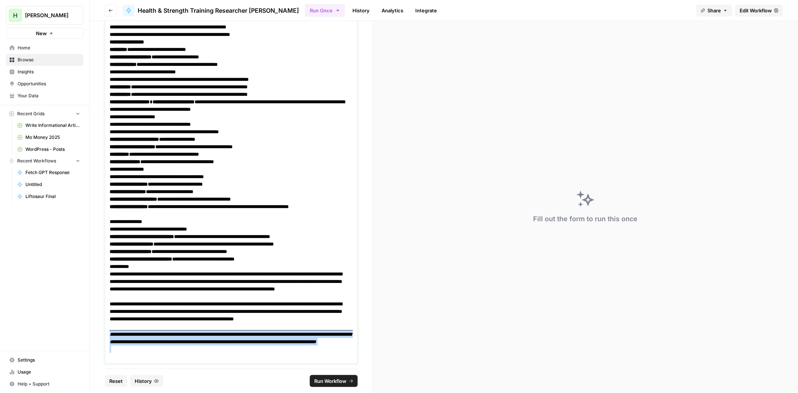
drag, startPoint x: 274, startPoint y: 356, endPoint x: 104, endPoint y: 335, distance: 171.8
click at [104, 335] on div "**********" at bounding box center [231, 194] width 283 height 347
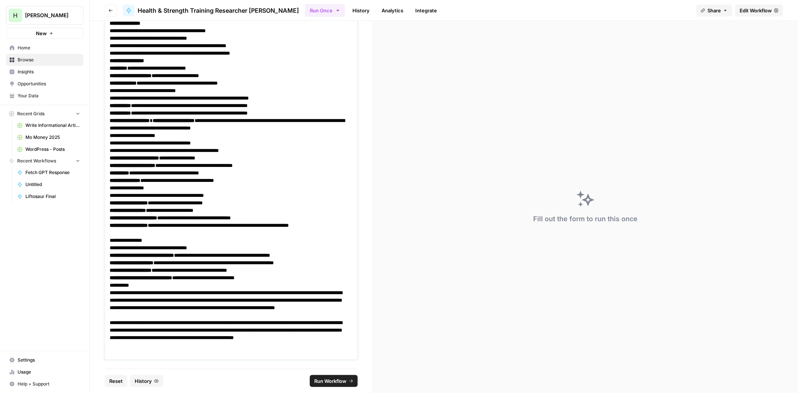
scroll to position [1039, 0]
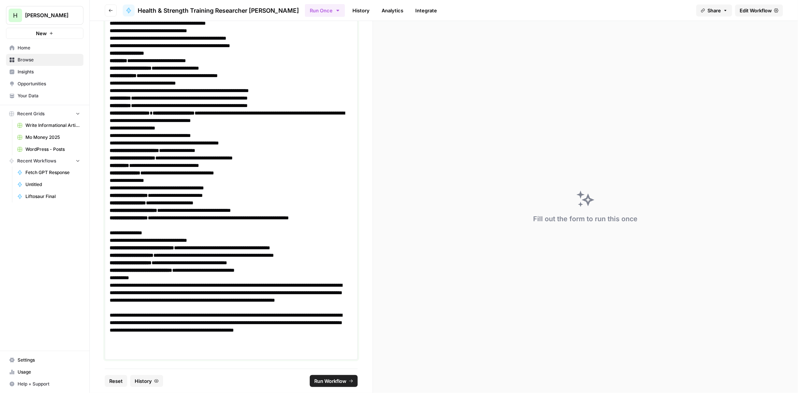
drag, startPoint x: 115, startPoint y: 343, endPoint x: 122, endPoint y: 347, distance: 7.4
click at [115, 343] on p at bounding box center [231, 344] width 243 height 7
click at [121, 355] on p at bounding box center [231, 352] width 243 height 7
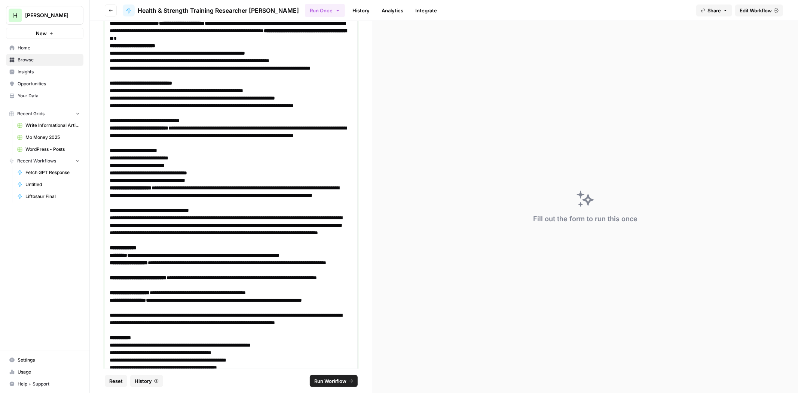
scroll to position [2400, 0]
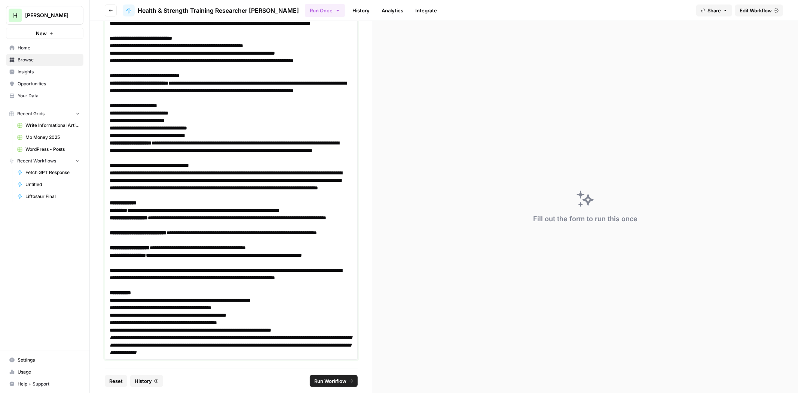
click at [132, 340] on p "**********" at bounding box center [231, 345] width 243 height 22
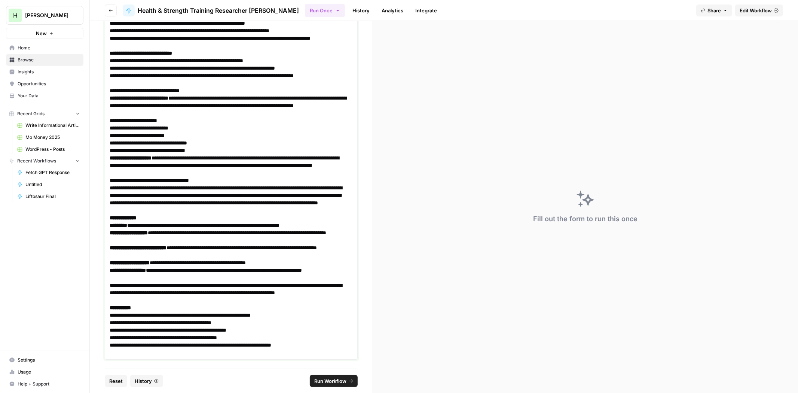
scroll to position [2392, 0]
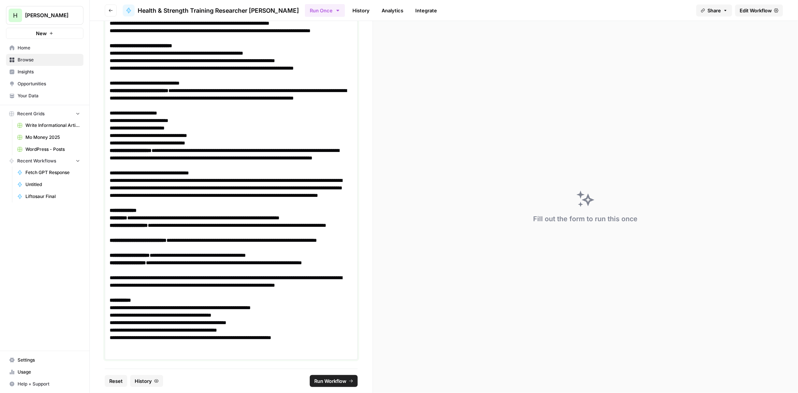
click at [144, 350] on p at bounding box center [231, 352] width 243 height 7
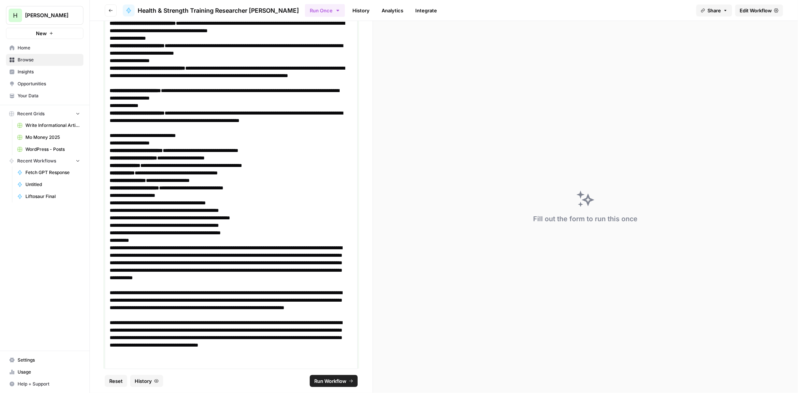
scroll to position [4348, 0]
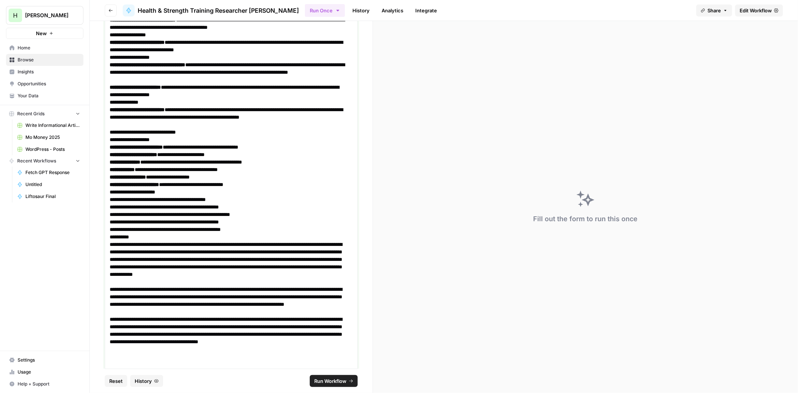
drag, startPoint x: 124, startPoint y: 356, endPoint x: 134, endPoint y: 359, distance: 10.1
click at [124, 356] on p at bounding box center [231, 356] width 243 height 7
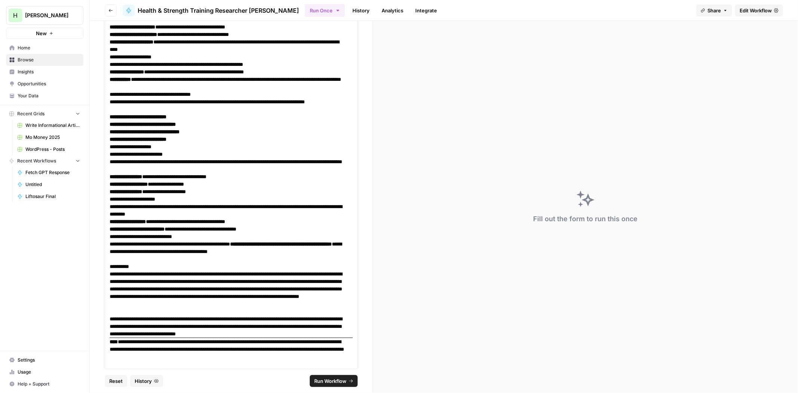
click at [150, 343] on p "**********" at bounding box center [228, 349] width 237 height 22
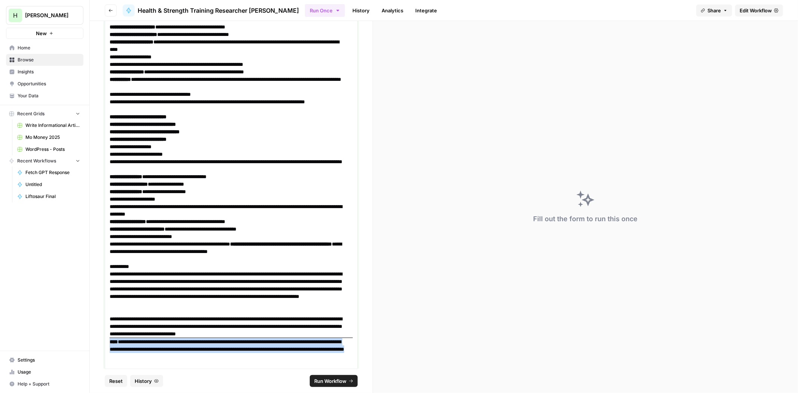
click at [150, 343] on p "**********" at bounding box center [228, 349] width 237 height 22
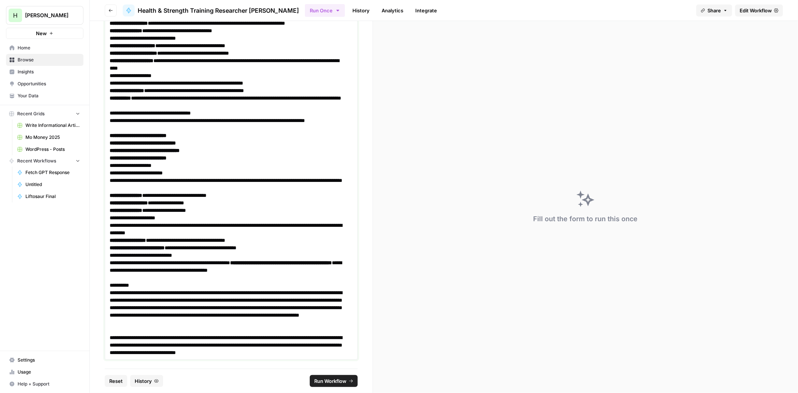
scroll to position [5242, 0]
click at [334, 383] on span "Run Workflow" at bounding box center [330, 380] width 32 height 7
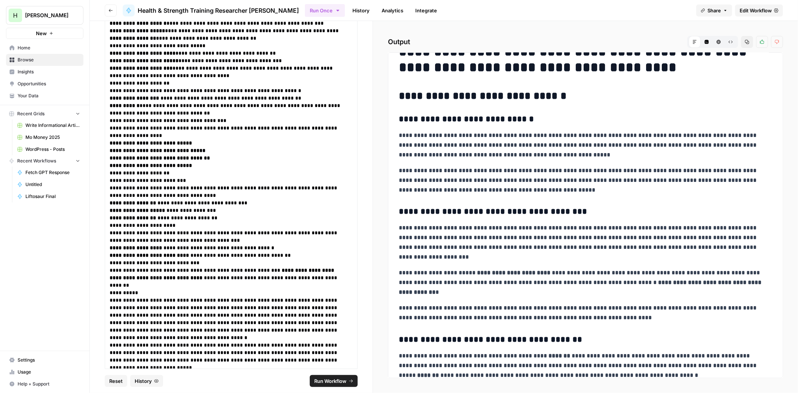
drag, startPoint x: 589, startPoint y: 117, endPoint x: 585, endPoint y: 125, distance: 9.2
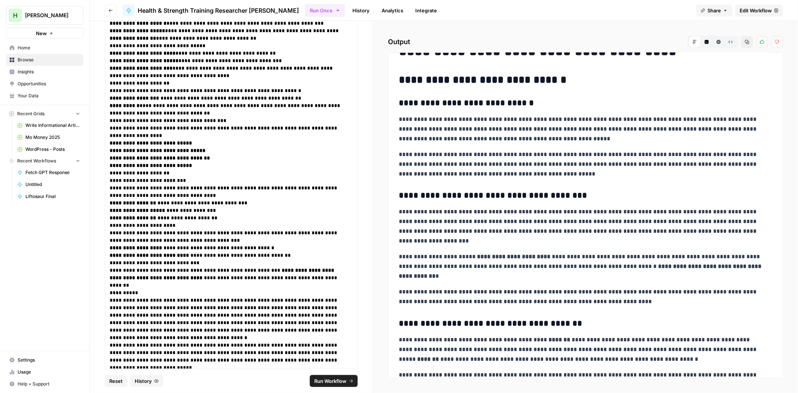
drag, startPoint x: 567, startPoint y: 124, endPoint x: 567, endPoint y: 129, distance: 4.9
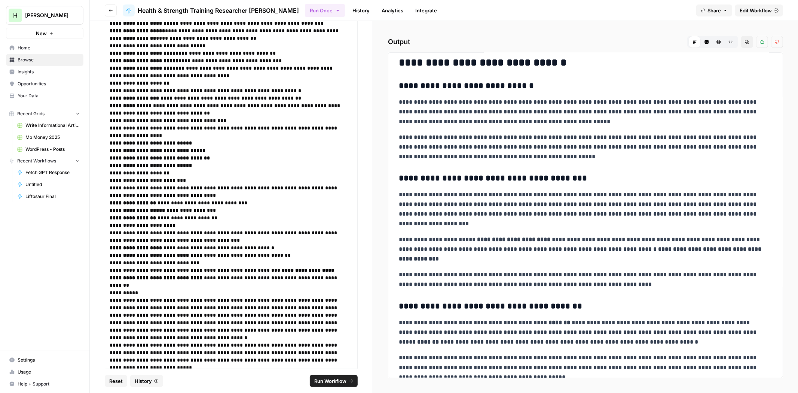
drag, startPoint x: 581, startPoint y: 113, endPoint x: 582, endPoint y: 121, distance: 8.2
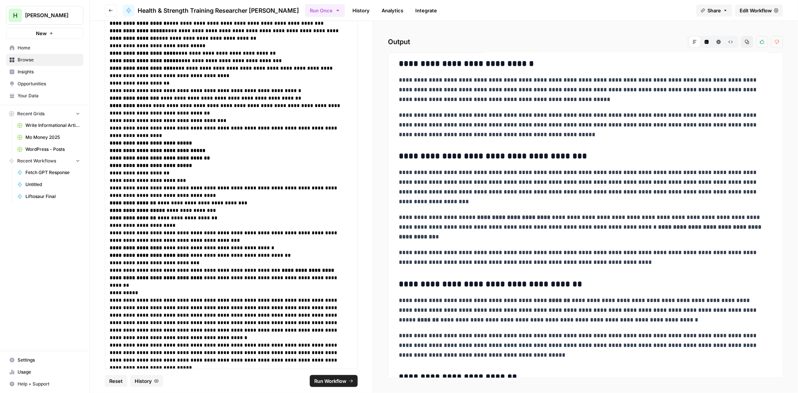
drag, startPoint x: 585, startPoint y: 114, endPoint x: 585, endPoint y: 129, distance: 14.6
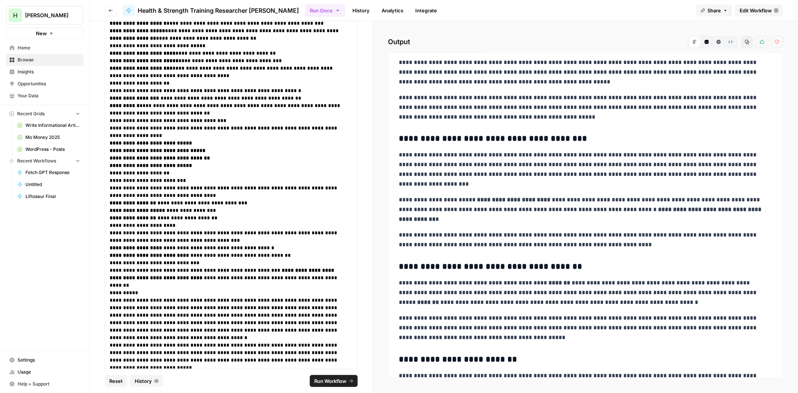
drag, startPoint x: 593, startPoint y: 107, endPoint x: 593, endPoint y: 119, distance: 12.4
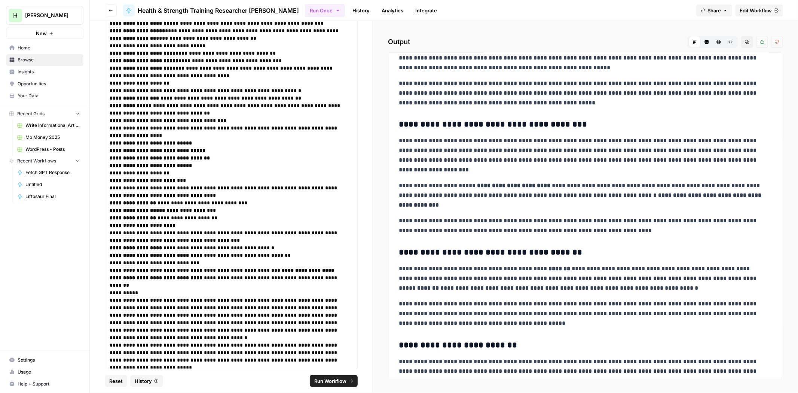
scroll to position [111, 0]
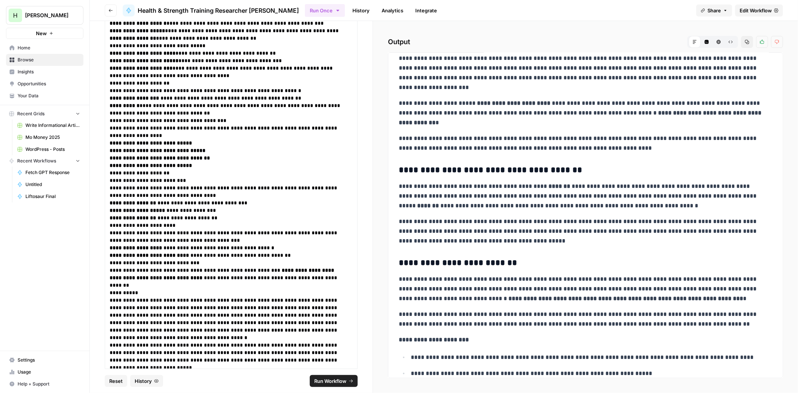
drag, startPoint x: 591, startPoint y: 128, endPoint x: 585, endPoint y: 154, distance: 26.2
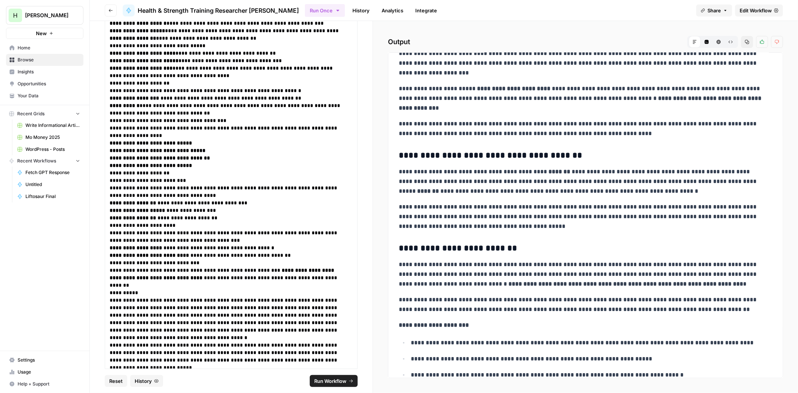
drag, startPoint x: 595, startPoint y: 137, endPoint x: 589, endPoint y: 163, distance: 26.1
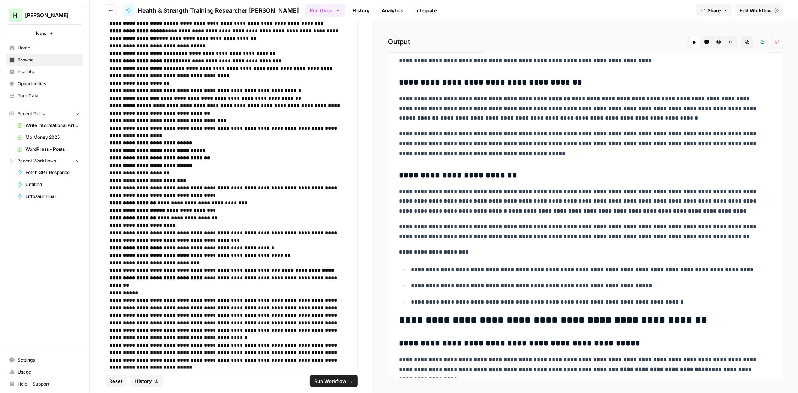
drag, startPoint x: 585, startPoint y: 158, endPoint x: 577, endPoint y: 194, distance: 36.6
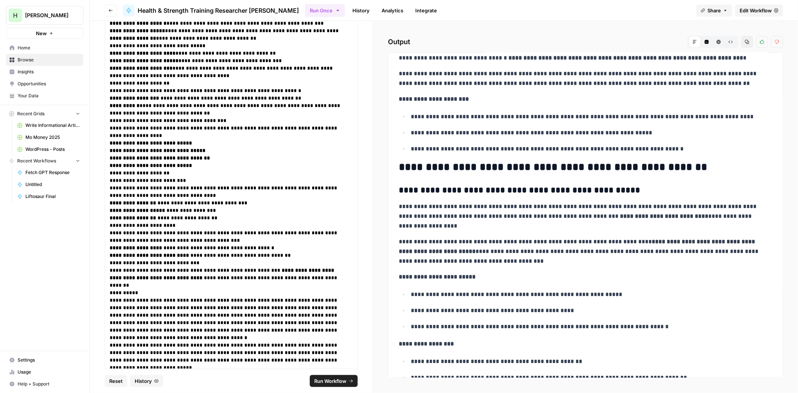
scroll to position [488, 0]
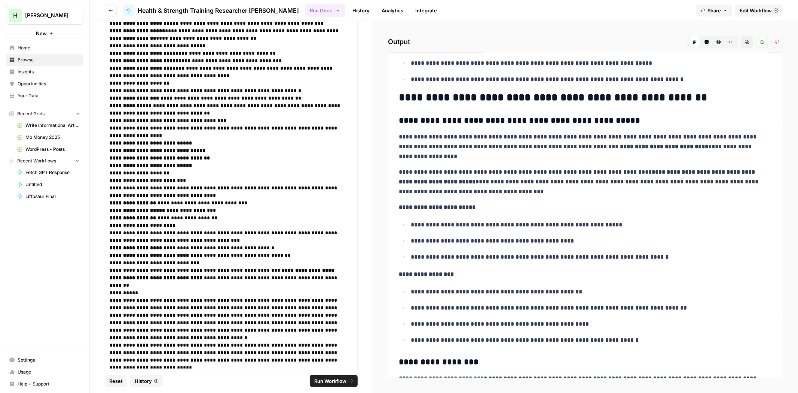
drag, startPoint x: 563, startPoint y: 154, endPoint x: 559, endPoint y: 167, distance: 13.3
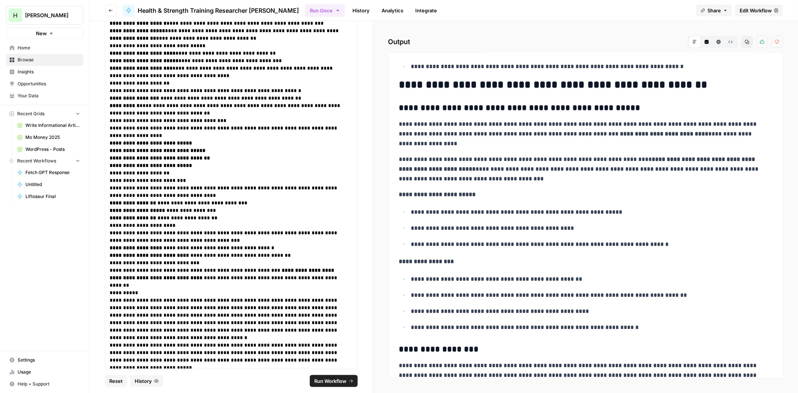
scroll to position [521, 0]
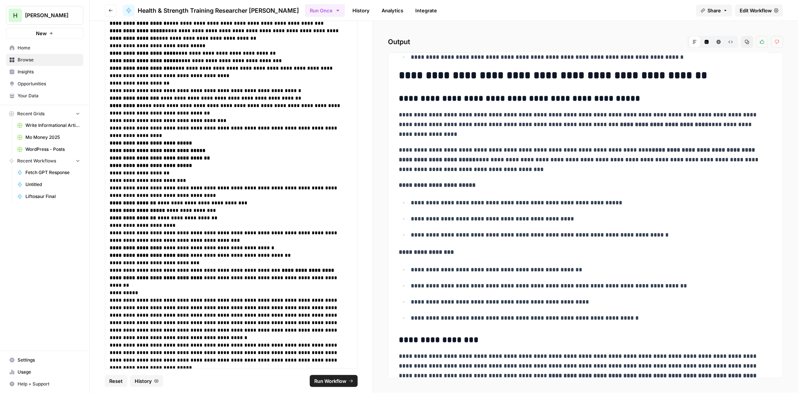
drag, startPoint x: 537, startPoint y: 139, endPoint x: 535, endPoint y: 155, distance: 15.5
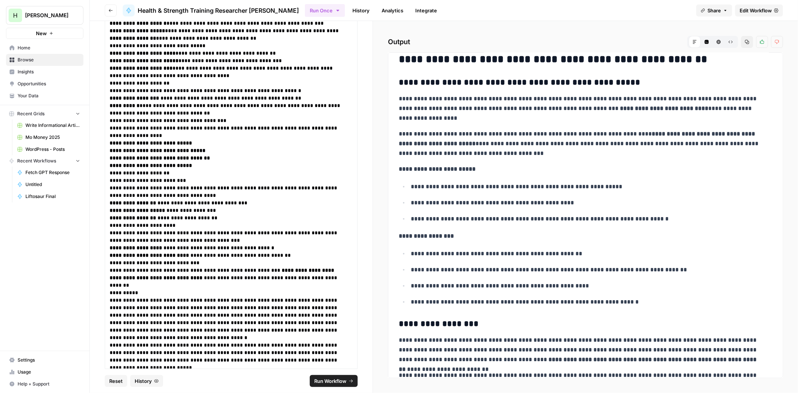
drag, startPoint x: 542, startPoint y: 129, endPoint x: 540, endPoint y: 143, distance: 14.0
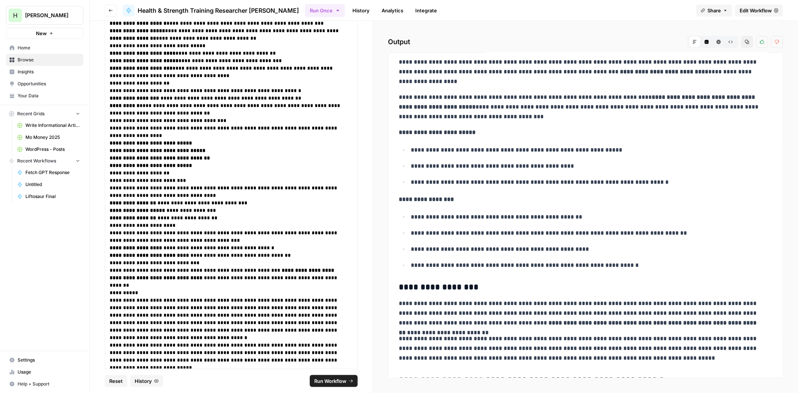
drag, startPoint x: 539, startPoint y: 120, endPoint x: 537, endPoint y: 129, distance: 9.1
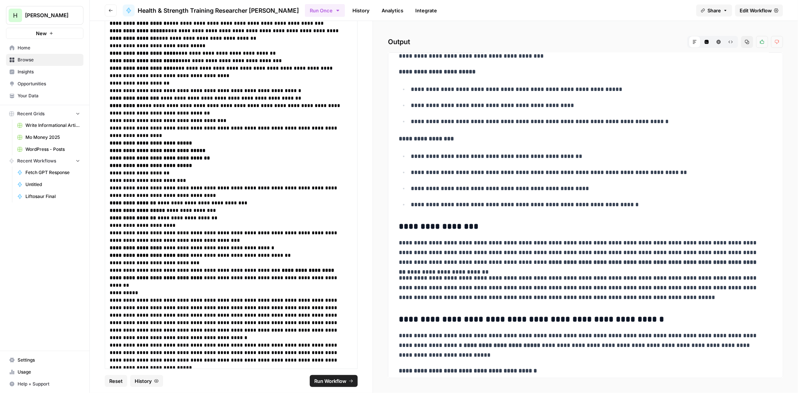
drag, startPoint x: 602, startPoint y: 104, endPoint x: 598, endPoint y: 118, distance: 14.7
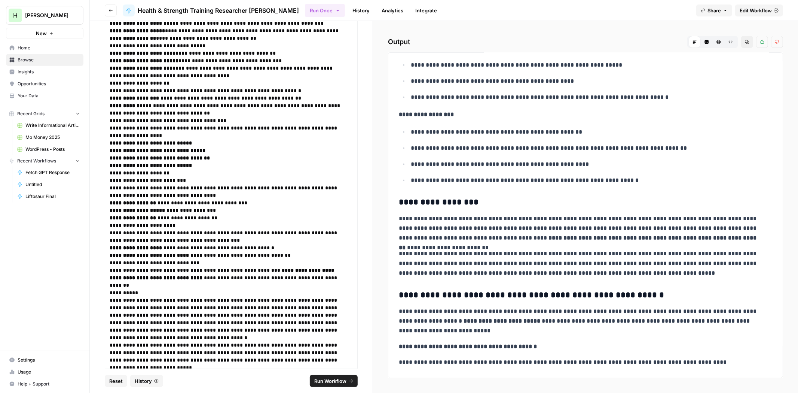
drag, startPoint x: 585, startPoint y: 108, endPoint x: 582, endPoint y: 117, distance: 9.8
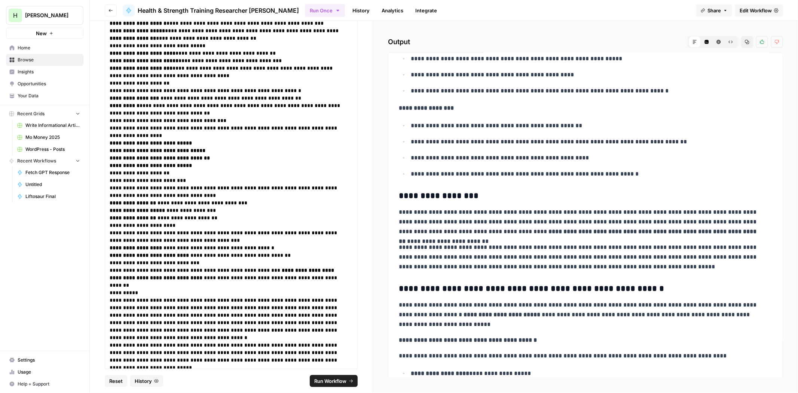
scroll to position [671, 0]
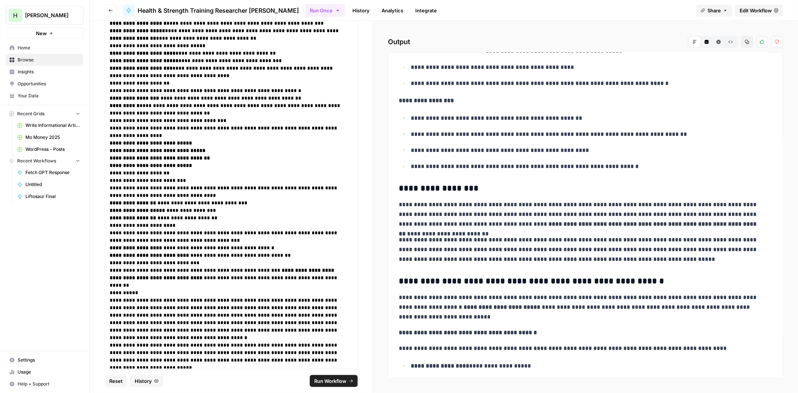
drag, startPoint x: 534, startPoint y: 131, endPoint x: 528, endPoint y: 147, distance: 17.0
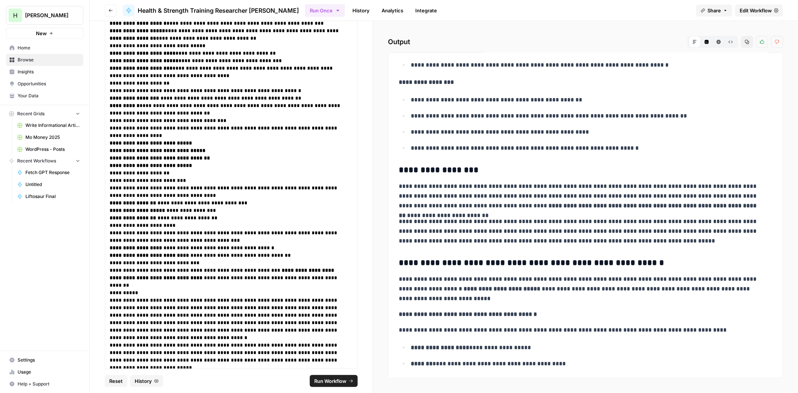
drag, startPoint x: 525, startPoint y: 134, endPoint x: 521, endPoint y: 153, distance: 19.3
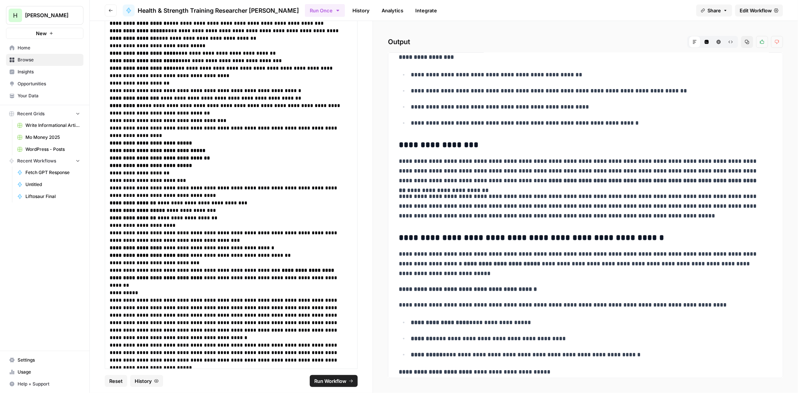
drag, startPoint x: 509, startPoint y: 151, endPoint x: 503, endPoint y: 178, distance: 27.4
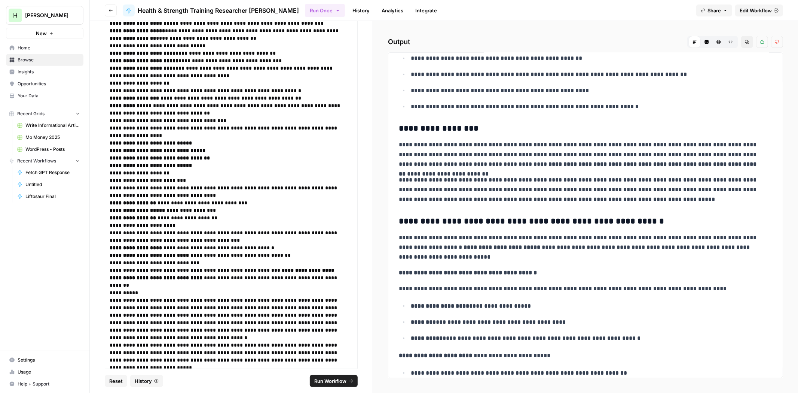
scroll to position [738, 0]
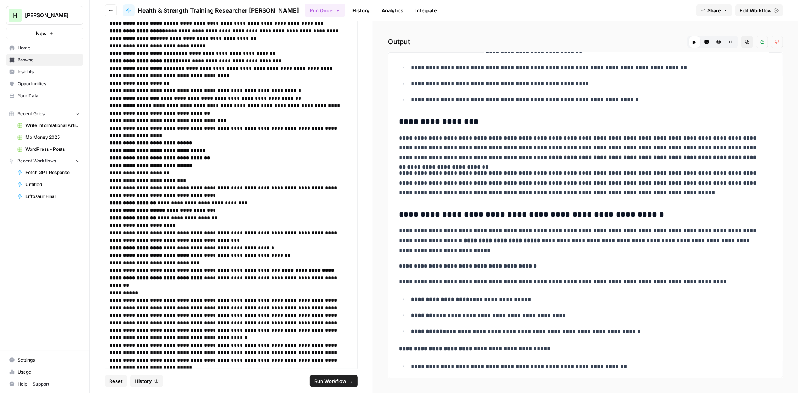
drag, startPoint x: 532, startPoint y: 117, endPoint x: 527, endPoint y: 129, distance: 12.7
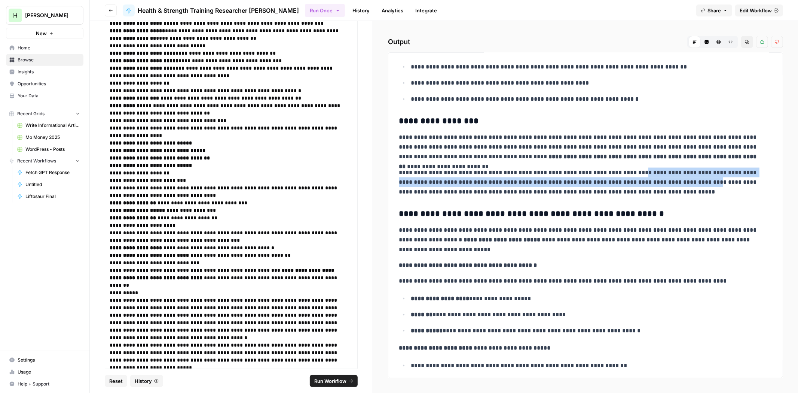
drag, startPoint x: 654, startPoint y: 180, endPoint x: 629, endPoint y: 177, distance: 24.5
click at [629, 177] on p "**********" at bounding box center [582, 182] width 367 height 29
click at [645, 170] on p "**********" at bounding box center [582, 182] width 367 height 29
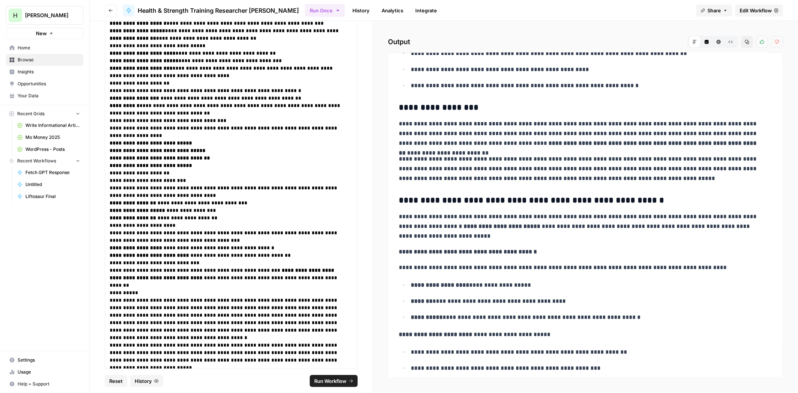
drag, startPoint x: 572, startPoint y: 143, endPoint x: 572, endPoint y: 155, distance: 12.0
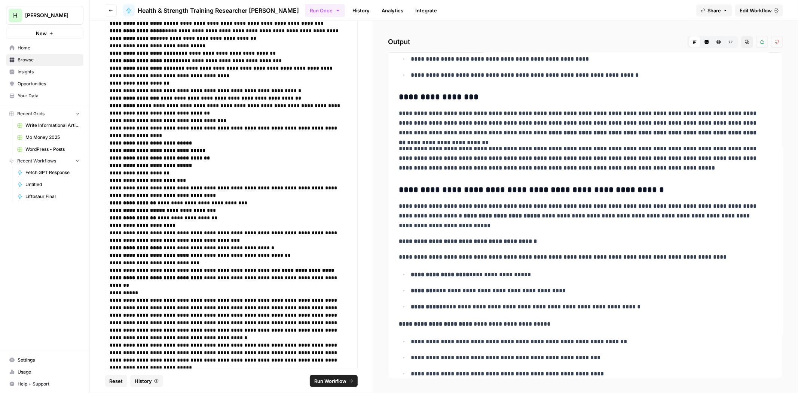
drag, startPoint x: 551, startPoint y: 134, endPoint x: 546, endPoint y: 148, distance: 15.4
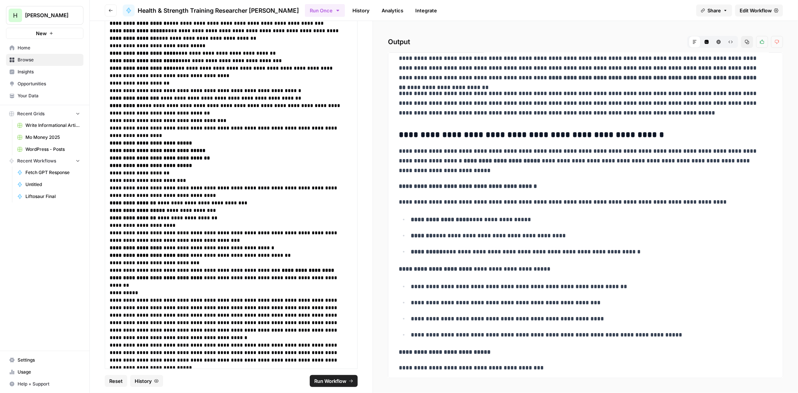
drag, startPoint x: 510, startPoint y: 114, endPoint x: 507, endPoint y: 139, distance: 24.5
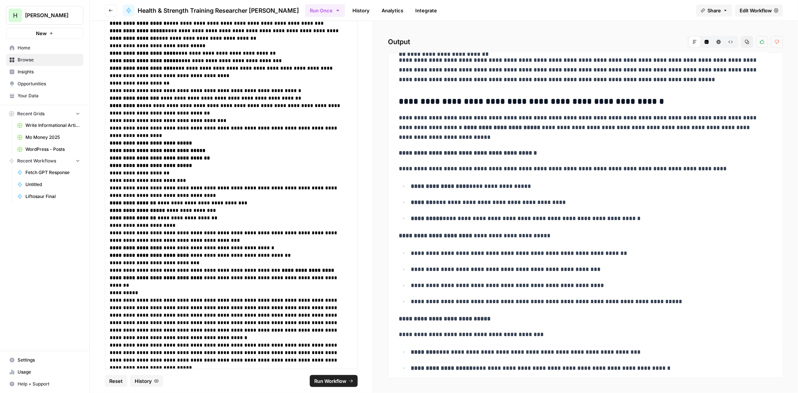
drag, startPoint x: 514, startPoint y: 111, endPoint x: 510, endPoint y: 128, distance: 17.8
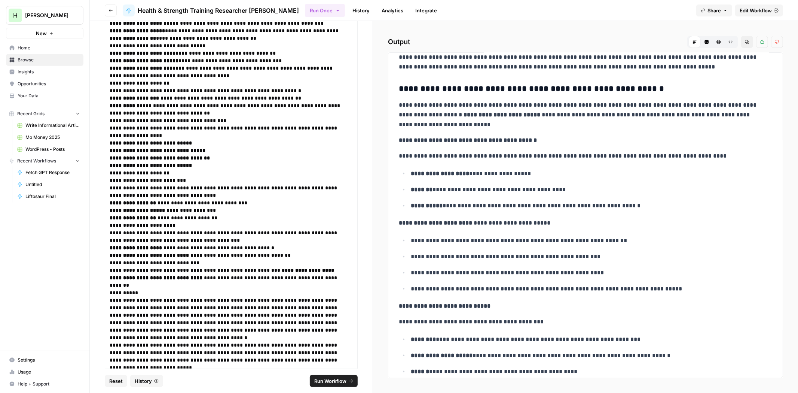
drag, startPoint x: 510, startPoint y: 122, endPoint x: 511, endPoint y: 133, distance: 10.5
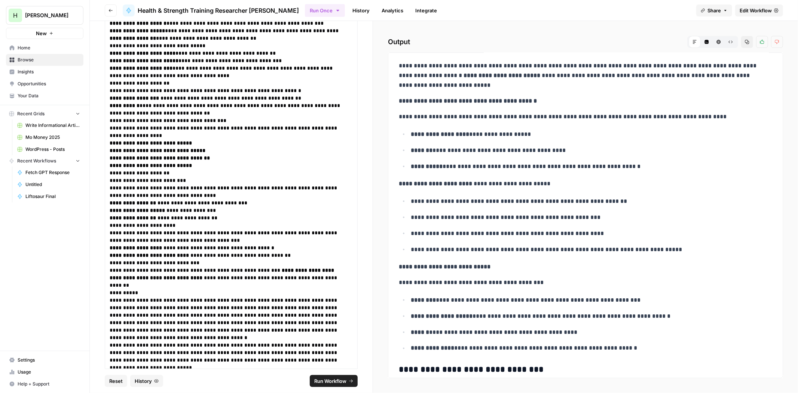
drag, startPoint x: 536, startPoint y: 106, endPoint x: 531, endPoint y: 126, distance: 20.3
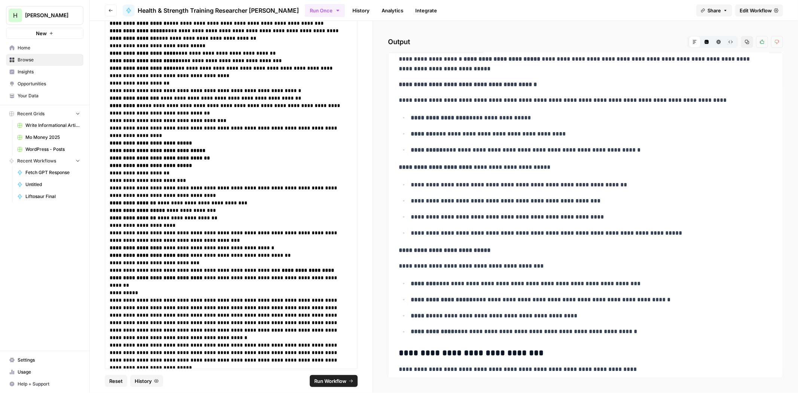
drag, startPoint x: 543, startPoint y: 113, endPoint x: 537, endPoint y: 124, distance: 12.4
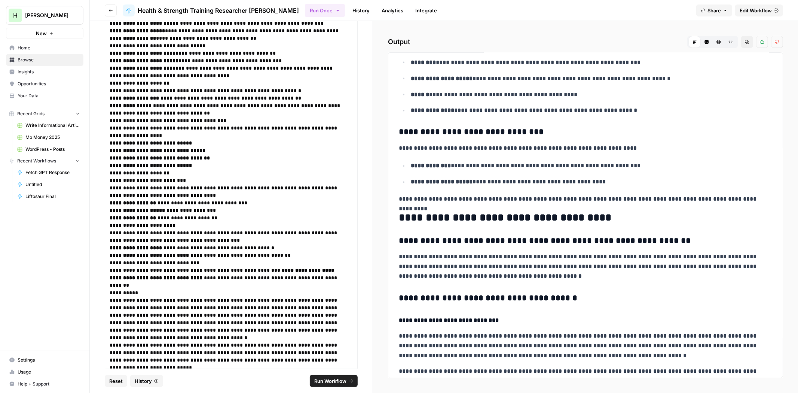
scroll to position [1150, 0]
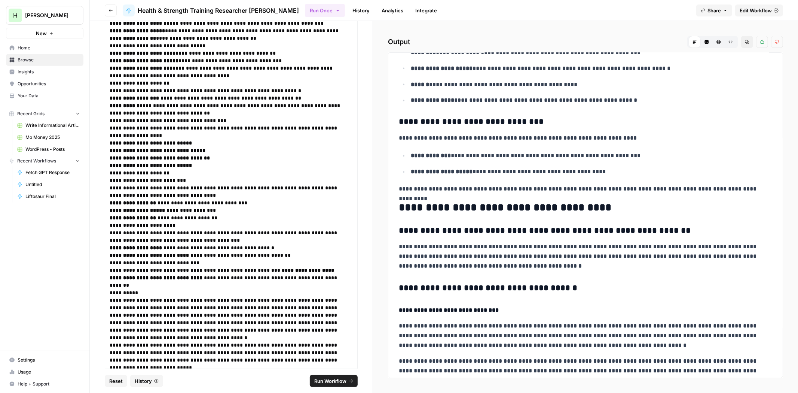
drag, startPoint x: 586, startPoint y: 133, endPoint x: 577, endPoint y: 151, distance: 20.4
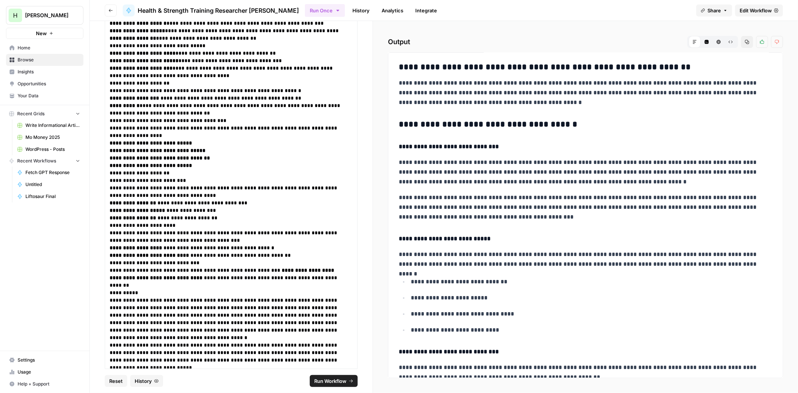
scroll to position [1337, 0]
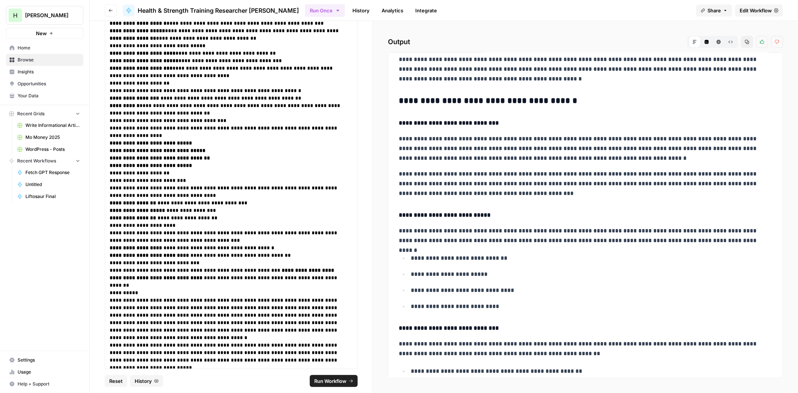
drag, startPoint x: 590, startPoint y: 102, endPoint x: 582, endPoint y: 129, distance: 28.0
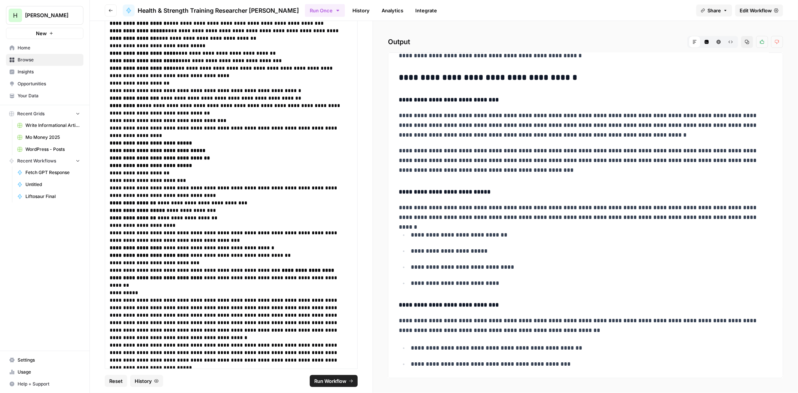
drag, startPoint x: 563, startPoint y: 107, endPoint x: 563, endPoint y: 118, distance: 10.5
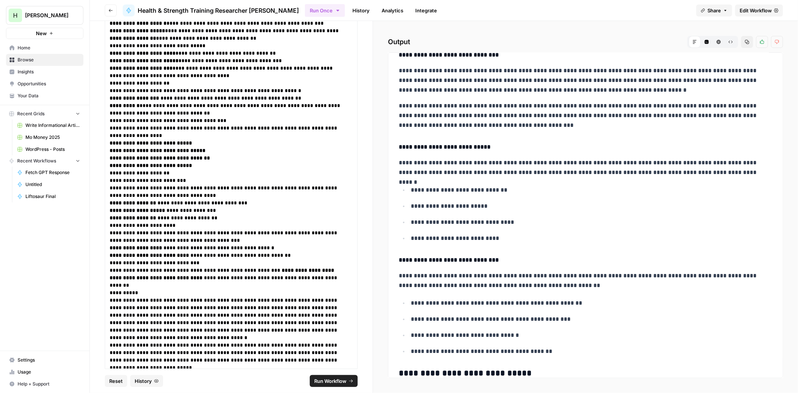
drag, startPoint x: 566, startPoint y: 116, endPoint x: 560, endPoint y: 129, distance: 14.4
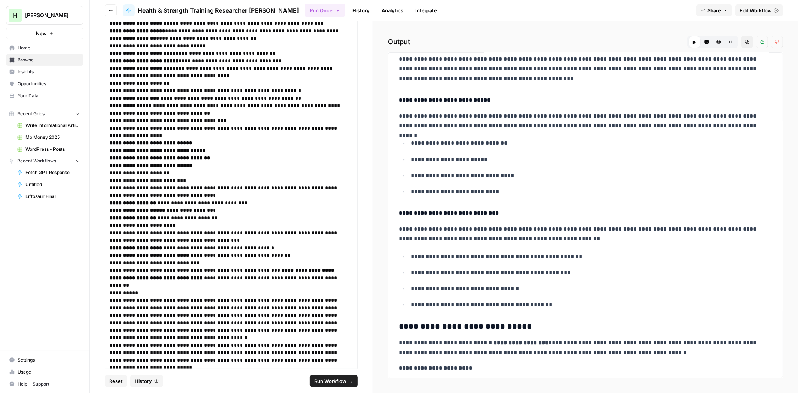
drag, startPoint x: 589, startPoint y: 117, endPoint x: 580, endPoint y: 146, distance: 29.7
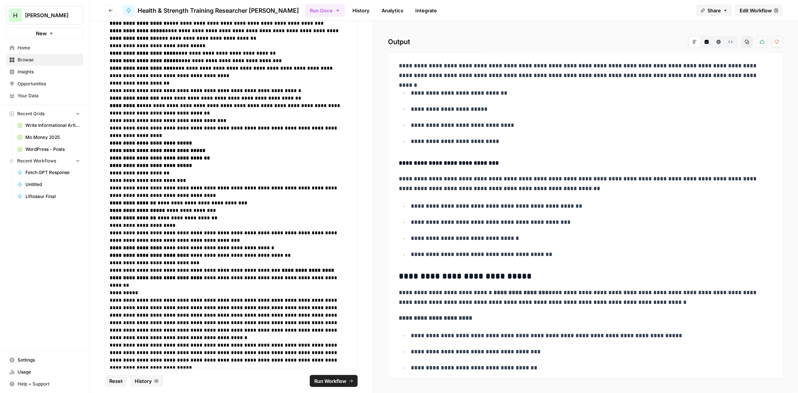
scroll to position [1512, 0]
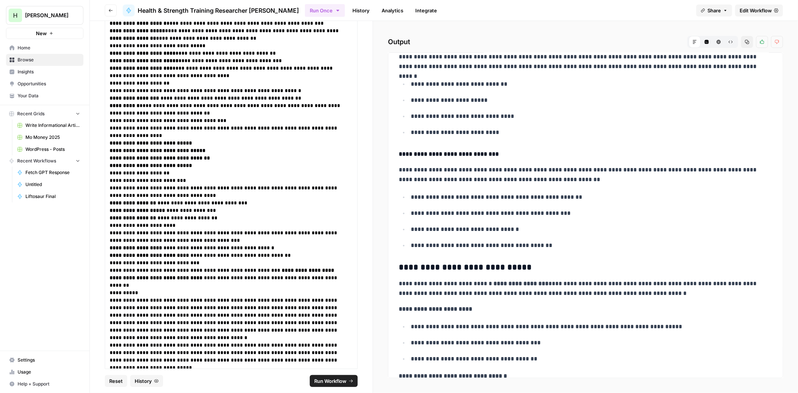
drag, startPoint x: 612, startPoint y: 93, endPoint x: 608, endPoint y: 108, distance: 14.8
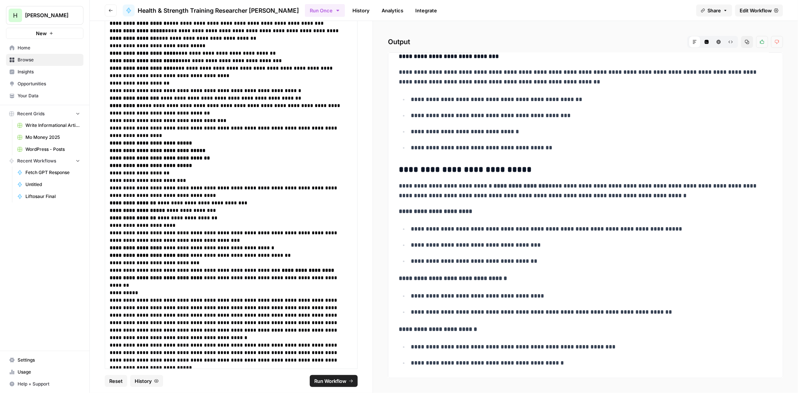
drag, startPoint x: 616, startPoint y: 103, endPoint x: 605, endPoint y: 137, distance: 35.5
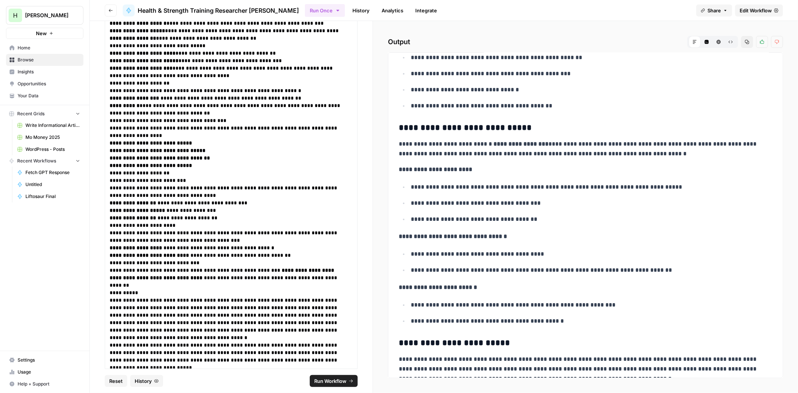
drag, startPoint x: 604, startPoint y: 105, endPoint x: 603, endPoint y: 113, distance: 8.3
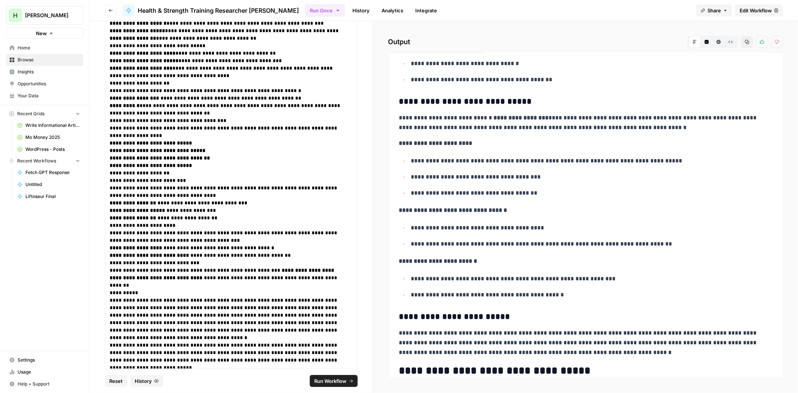
drag, startPoint x: 601, startPoint y: 100, endPoint x: 601, endPoint y: 115, distance: 15.0
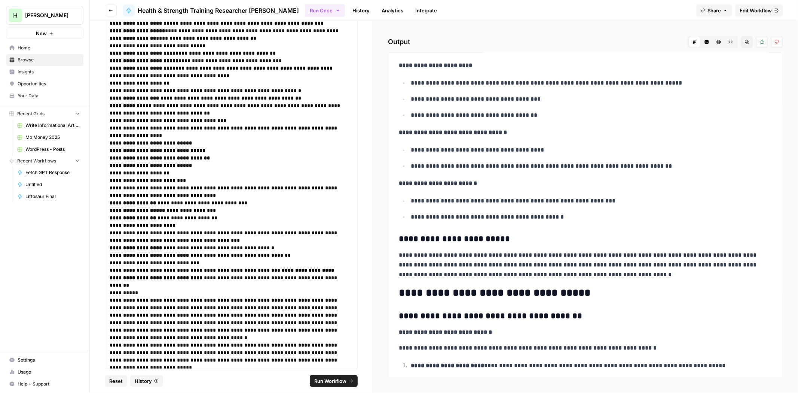
drag, startPoint x: 589, startPoint y: 122, endPoint x: 582, endPoint y: 153, distance: 32.5
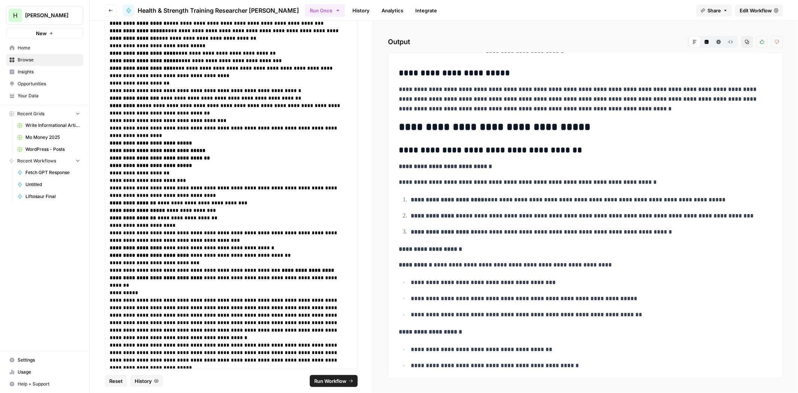
scroll to position [1927, 0]
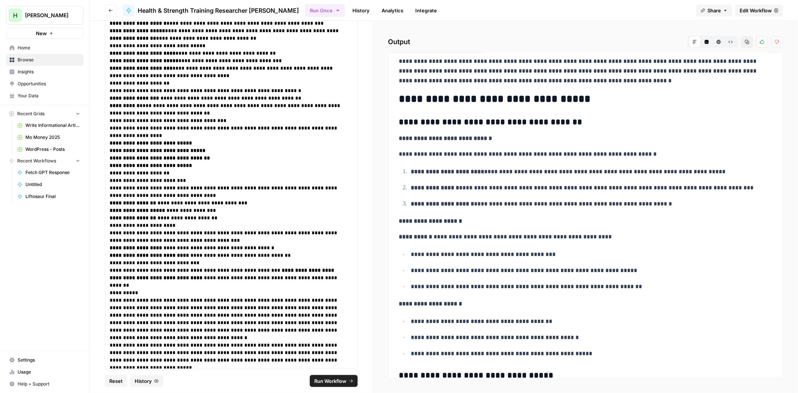
drag, startPoint x: 604, startPoint y: 117, endPoint x: 598, endPoint y: 137, distance: 20.9
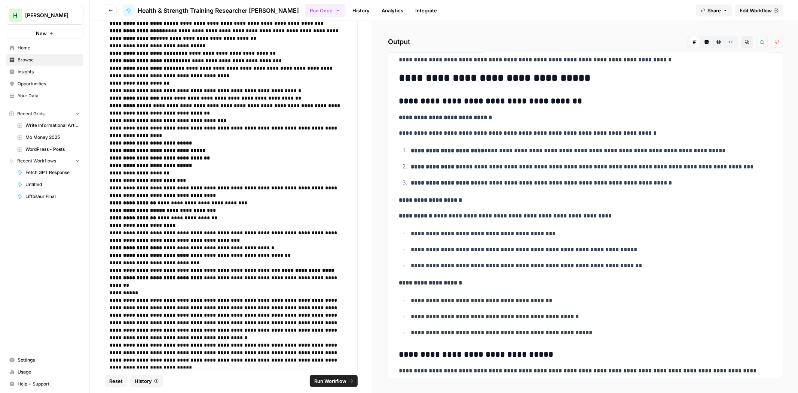
drag, startPoint x: 597, startPoint y: 121, endPoint x: 592, endPoint y: 136, distance: 15.7
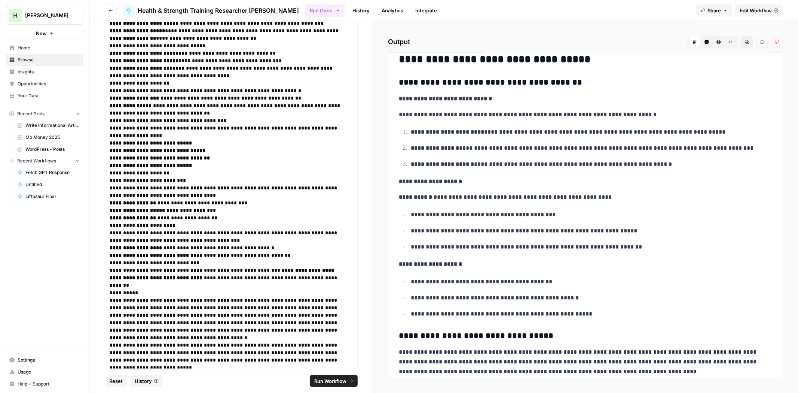
drag, startPoint x: 591, startPoint y: 137, endPoint x: 588, endPoint y: 151, distance: 14.2
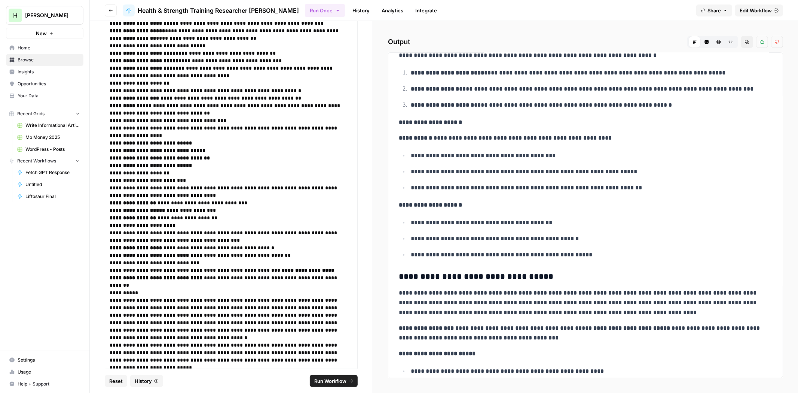
drag, startPoint x: 571, startPoint y: 131, endPoint x: 570, endPoint y: 142, distance: 11.6
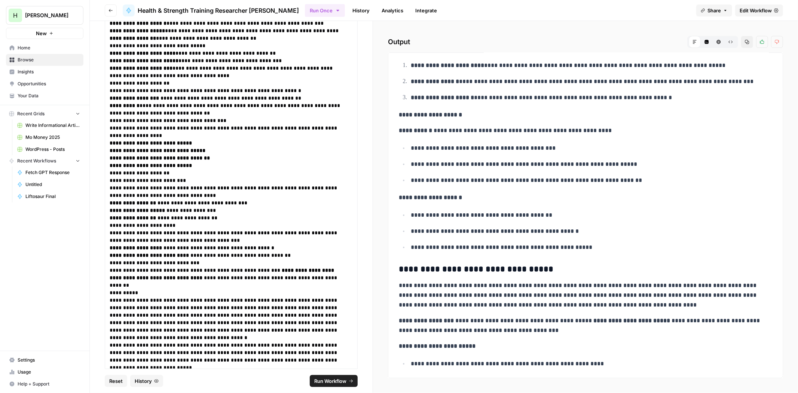
scroll to position [2040, 0]
drag, startPoint x: 532, startPoint y: 125, endPoint x: 533, endPoint y: 136, distance: 10.5
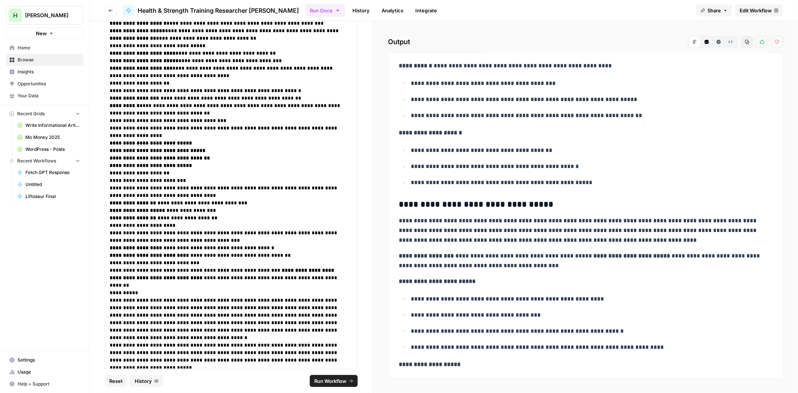
drag, startPoint x: 534, startPoint y: 134, endPoint x: 528, endPoint y: 154, distance: 21.1
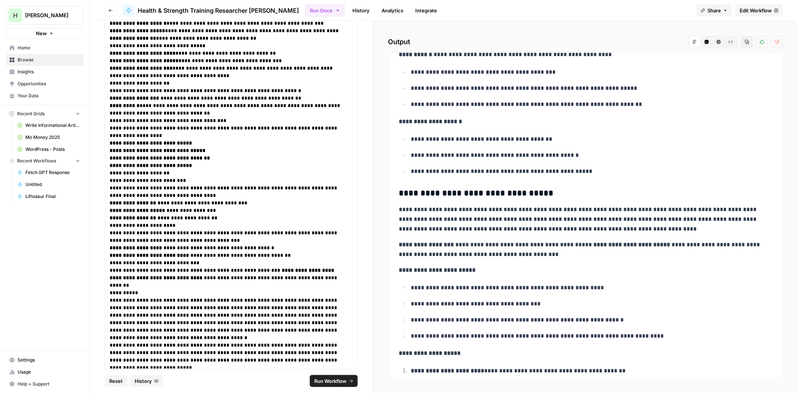
scroll to position [2089, 0]
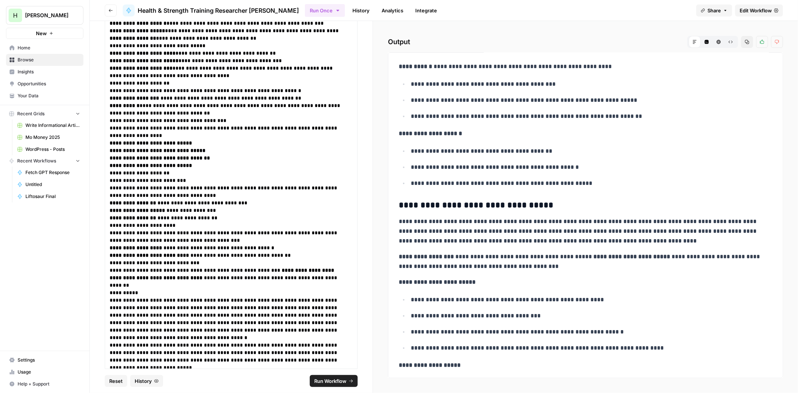
drag, startPoint x: 528, startPoint y: 152, endPoint x: 528, endPoint y: 171, distance: 19.1
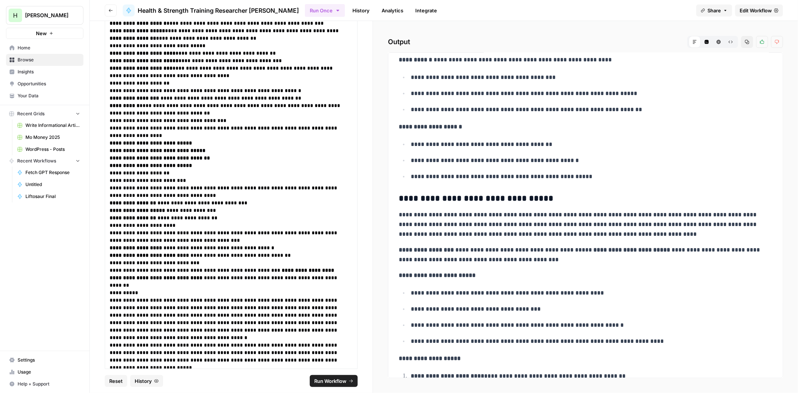
drag, startPoint x: 548, startPoint y: 139, endPoint x: 547, endPoint y: 148, distance: 9.8
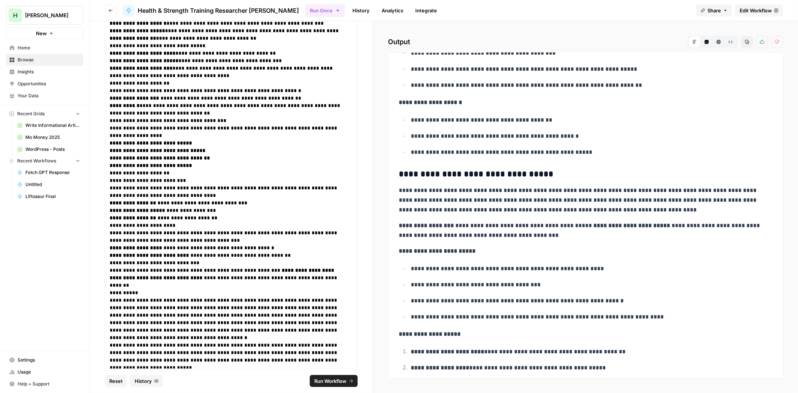
drag, startPoint x: 555, startPoint y: 145, endPoint x: 550, endPoint y: 160, distance: 15.7
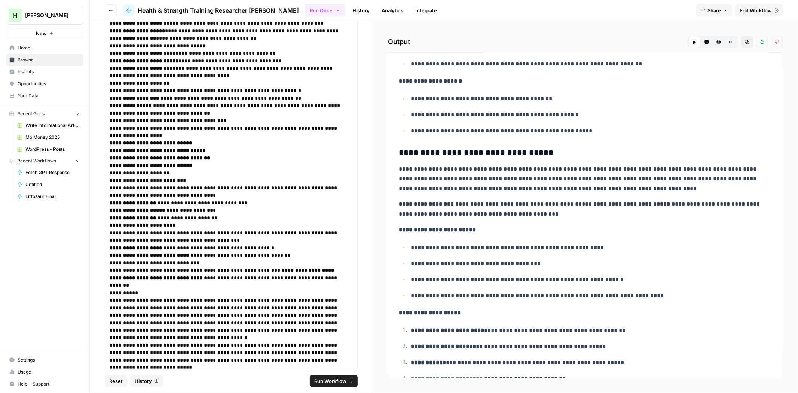
scroll to position [2184, 0]
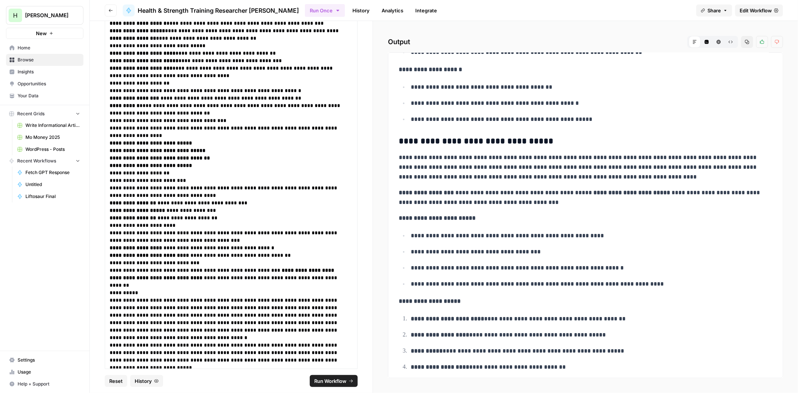
drag, startPoint x: 552, startPoint y: 154, endPoint x: 550, endPoint y: 173, distance: 19.1
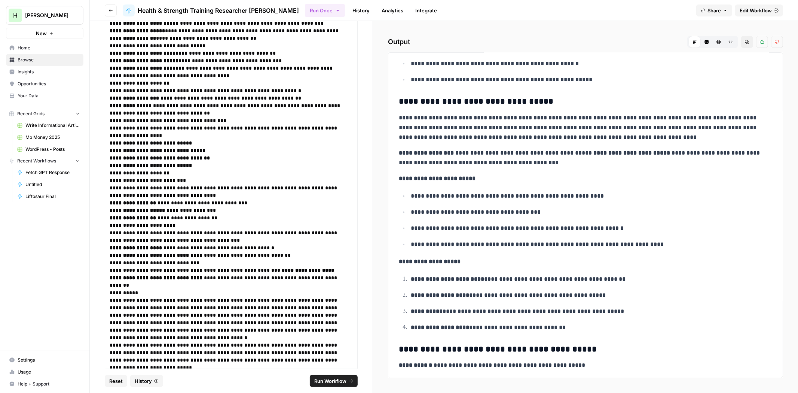
drag, startPoint x: 547, startPoint y: 150, endPoint x: 546, endPoint y: 154, distance: 4.2
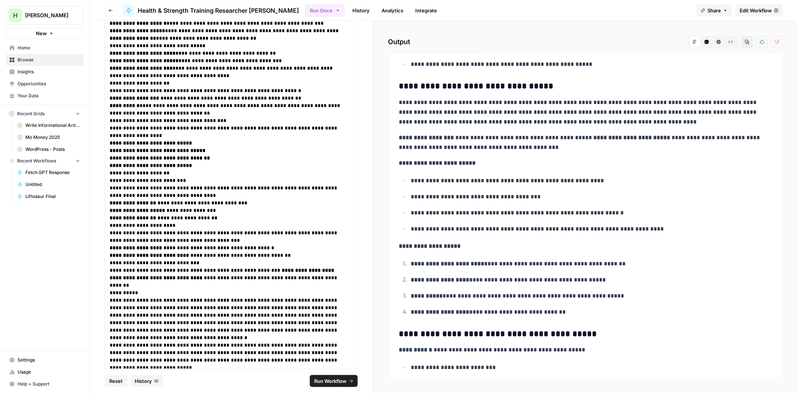
drag, startPoint x: 545, startPoint y: 129, endPoint x: 543, endPoint y: 139, distance: 10.6
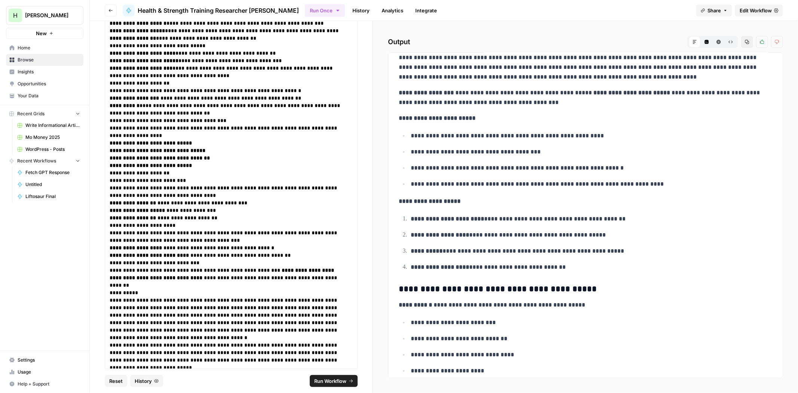
scroll to position [2289, 0]
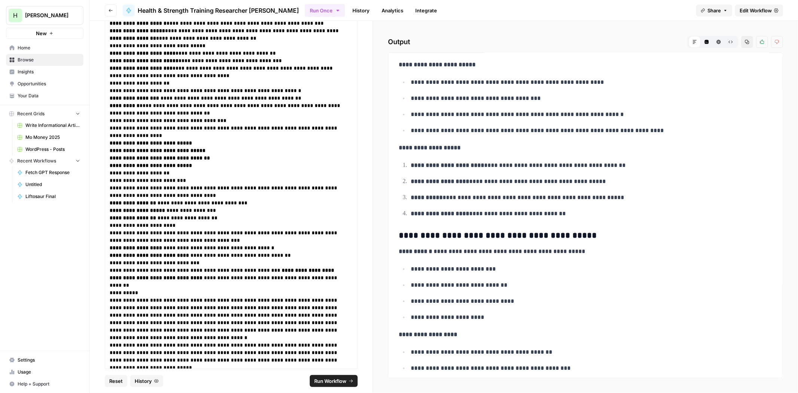
drag, startPoint x: 540, startPoint y: 156, endPoint x: 530, endPoint y: 191, distance: 36.3
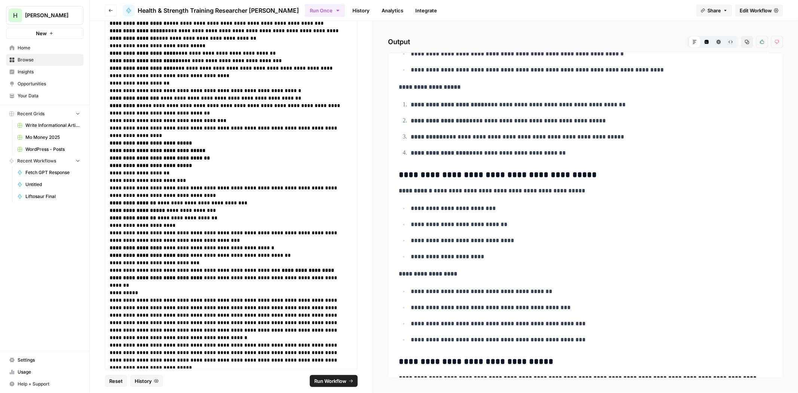
drag, startPoint x: 544, startPoint y: 108, endPoint x: 542, endPoint y: 125, distance: 16.7
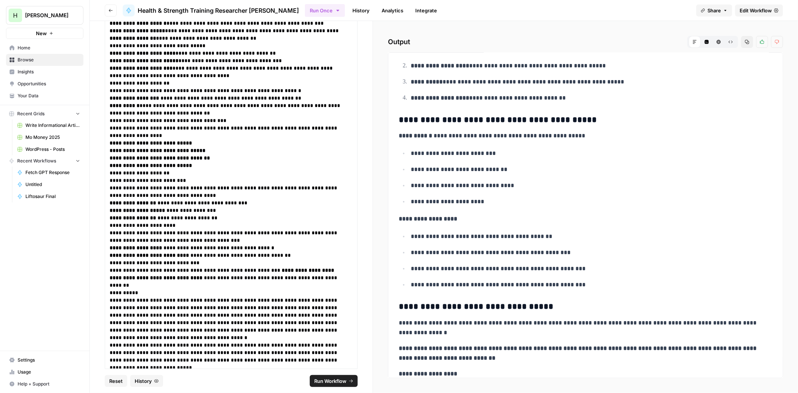
drag, startPoint x: 556, startPoint y: 103, endPoint x: 555, endPoint y: 128, distance: 24.3
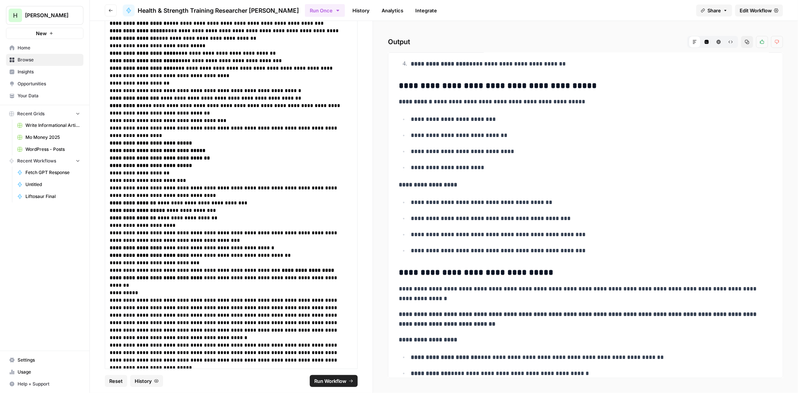
drag, startPoint x: 570, startPoint y: 147, endPoint x: 570, endPoint y: 151, distance: 3.8
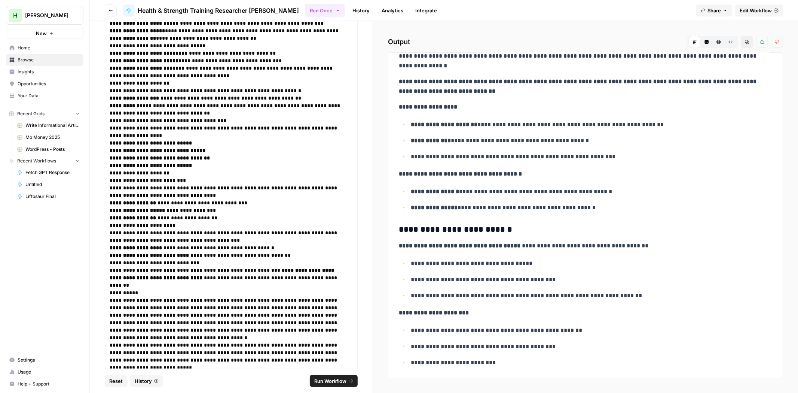
drag, startPoint x: 566, startPoint y: 156, endPoint x: 556, endPoint y: 196, distance: 40.5
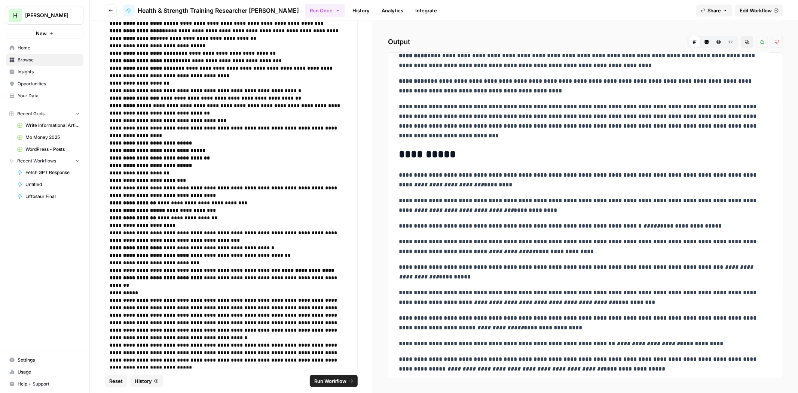
scroll to position [6265, 0]
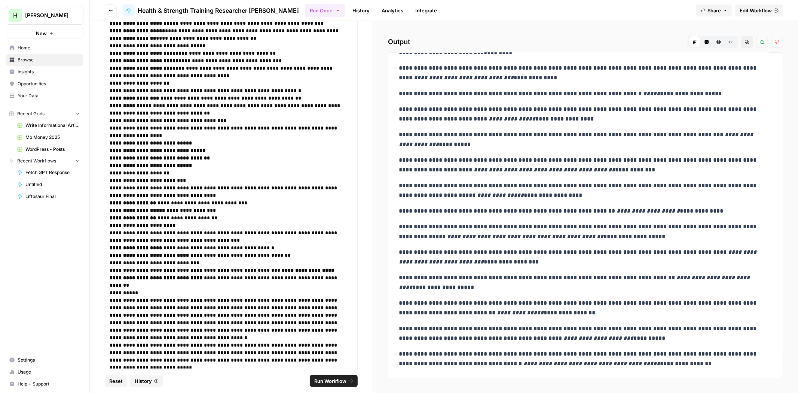
click at [746, 43] on icon "button" at bounding box center [747, 42] width 4 height 4
drag, startPoint x: 175, startPoint y: 8, endPoint x: 168, endPoint y: 5, distance: 7.9
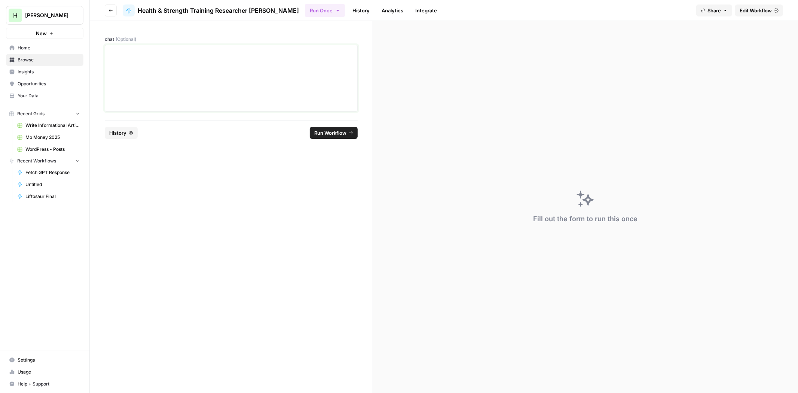
click at [199, 81] on div at bounding box center [231, 78] width 243 height 60
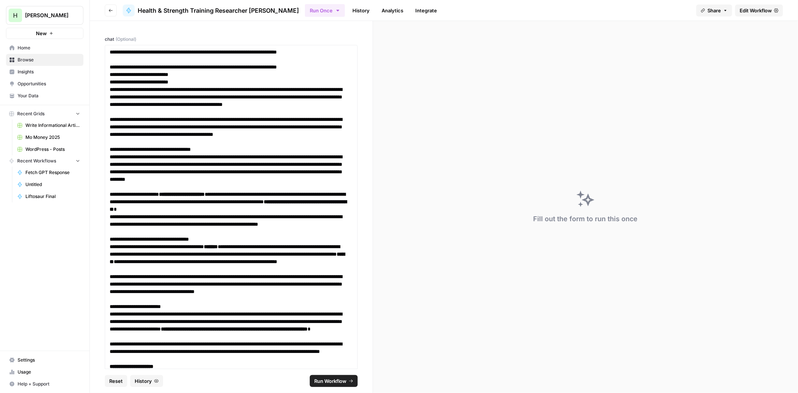
click at [333, 379] on span "Run Workflow" at bounding box center [330, 380] width 32 height 7
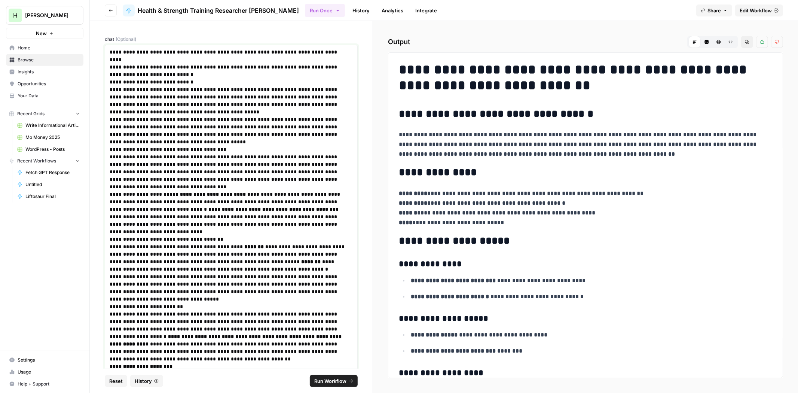
click at [218, 49] on p "**********" at bounding box center [228, 51] width 237 height 7
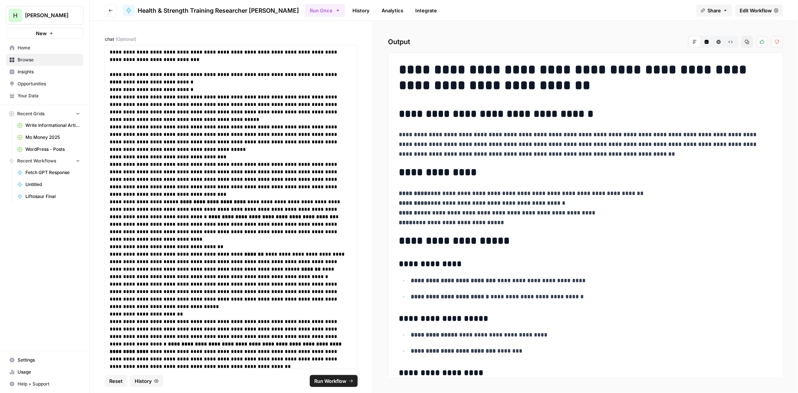
click at [326, 378] on span "Run Workflow" at bounding box center [330, 380] width 32 height 7
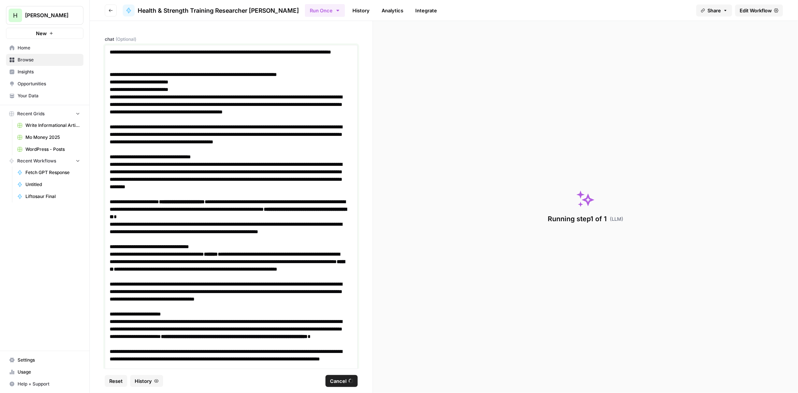
click at [138, 108] on p "**********" at bounding box center [228, 108] width 237 height 30
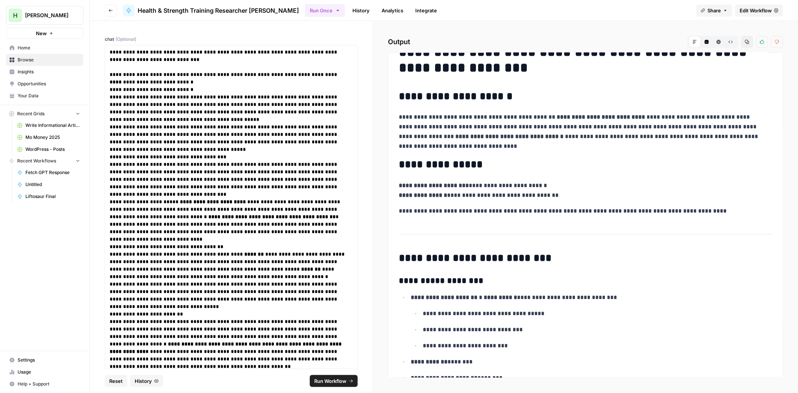
drag, startPoint x: 555, startPoint y: 137, endPoint x: 552, endPoint y: 147, distance: 10.9
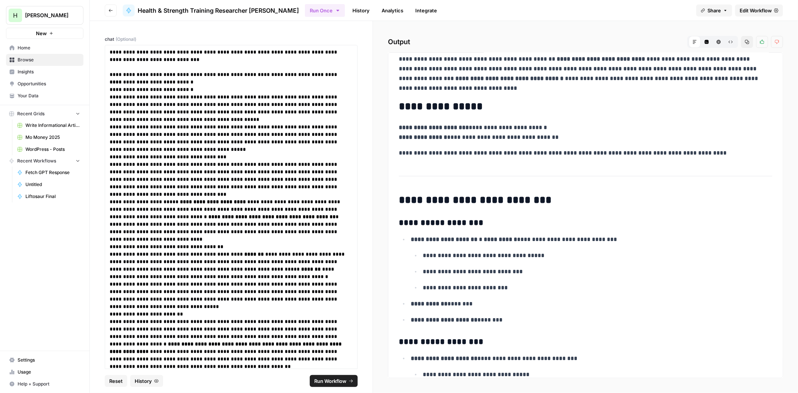
drag, startPoint x: 552, startPoint y: 135, endPoint x: 541, endPoint y: 166, distance: 32.9
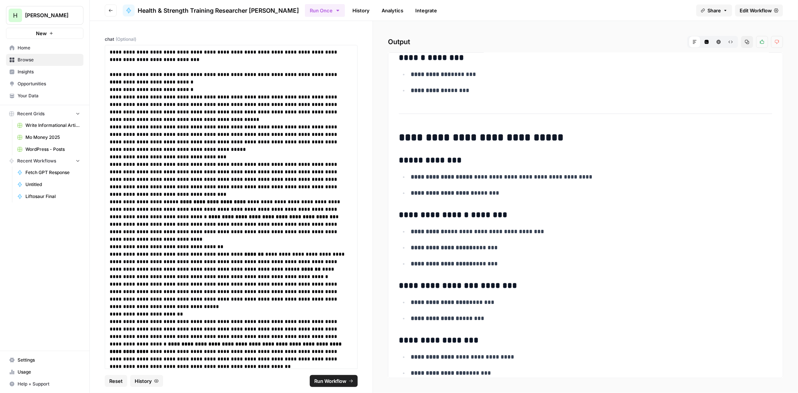
scroll to position [1502, 0]
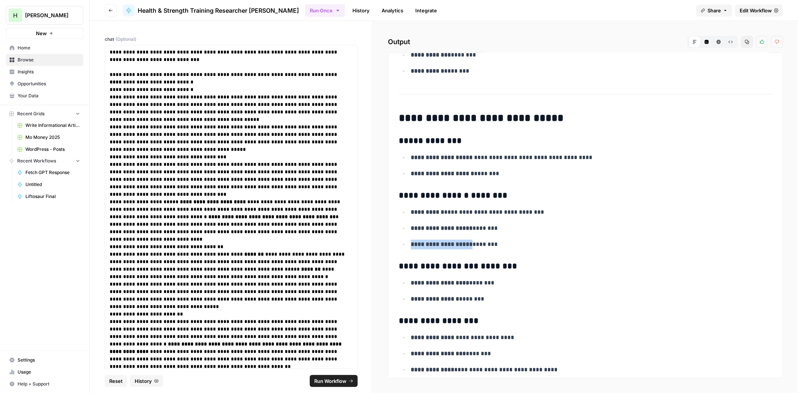
drag, startPoint x: 411, startPoint y: 245, endPoint x: 468, endPoint y: 244, distance: 56.5
click at [468, 244] on p "**********" at bounding box center [588, 244] width 355 height 10
drag, startPoint x: 468, startPoint y: 244, endPoint x: 413, endPoint y: 249, distance: 54.8
click at [421, 245] on strong "**********" at bounding box center [442, 244] width 62 height 6
drag, startPoint x: 410, startPoint y: 248, endPoint x: 468, endPoint y: 248, distance: 57.6
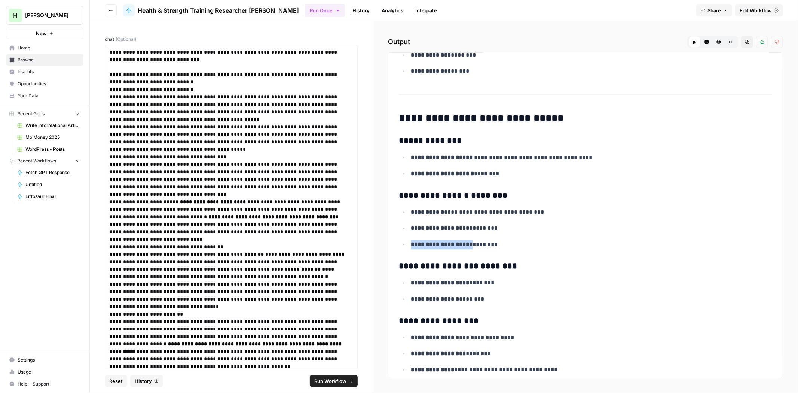
click at [468, 248] on p "**********" at bounding box center [588, 244] width 355 height 10
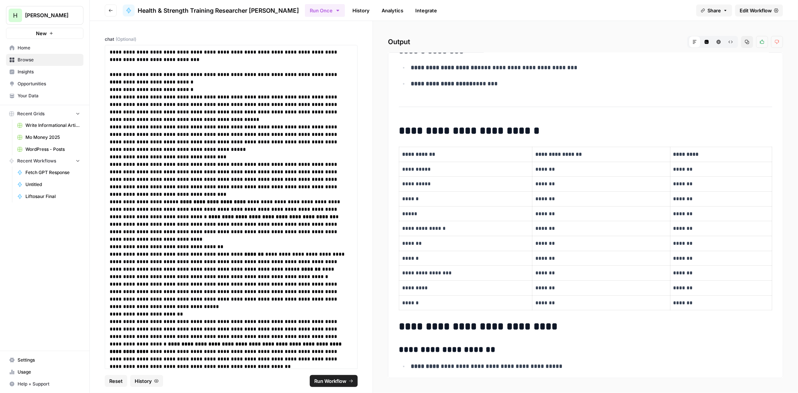
scroll to position [2417, 0]
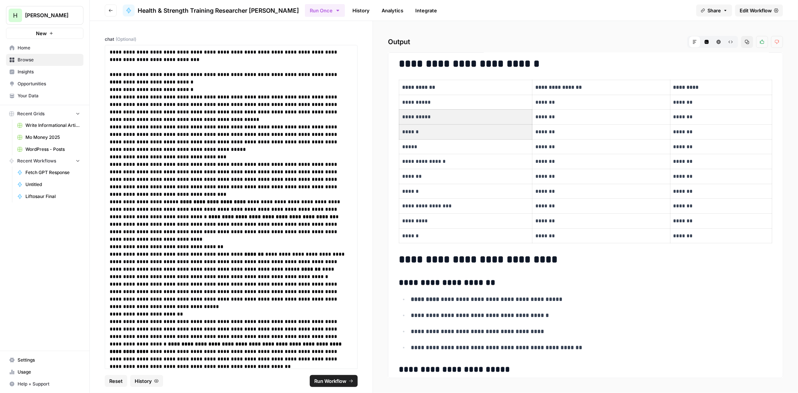
drag, startPoint x: 517, startPoint y: 138, endPoint x: 516, endPoint y: 151, distance: 13.9
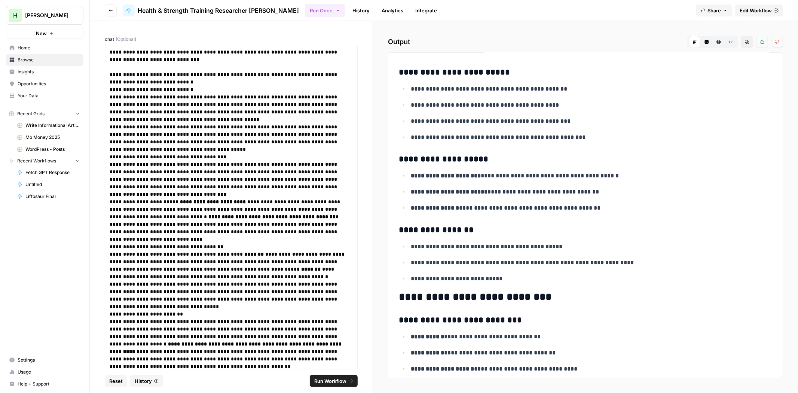
scroll to position [2858, 0]
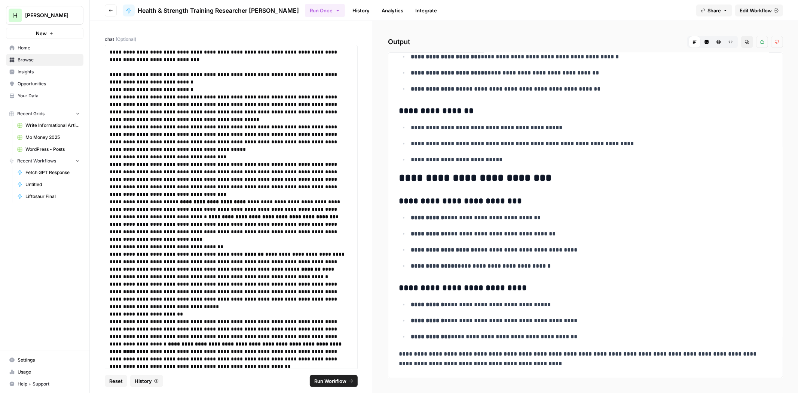
click at [746, 43] on icon "button" at bounding box center [747, 42] width 4 height 4
click at [495, 126] on p "**********" at bounding box center [588, 128] width 355 height 10
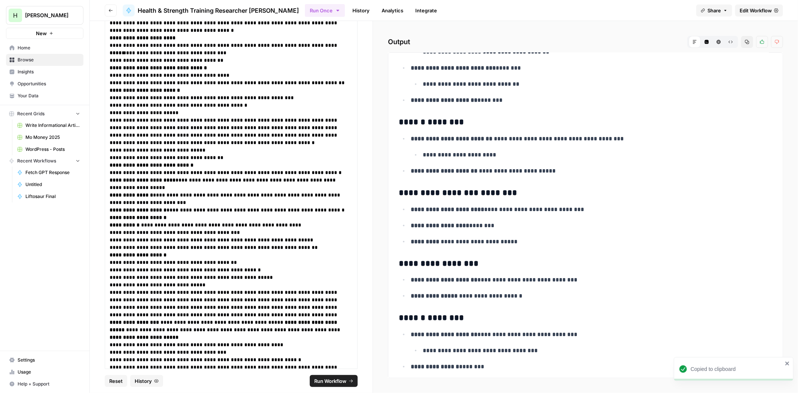
scroll to position [738, 0]
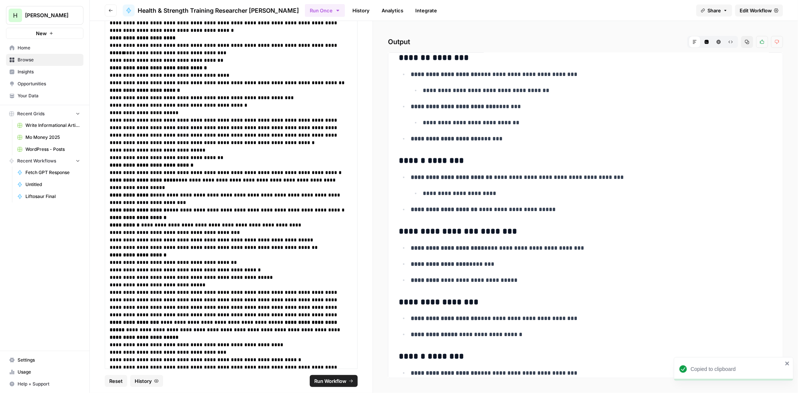
click at [747, 39] on button "Copy" at bounding box center [747, 42] width 12 height 12
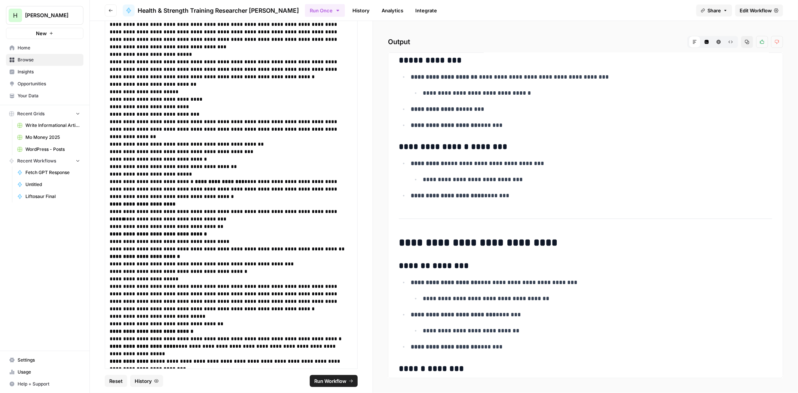
scroll to position [0, 0]
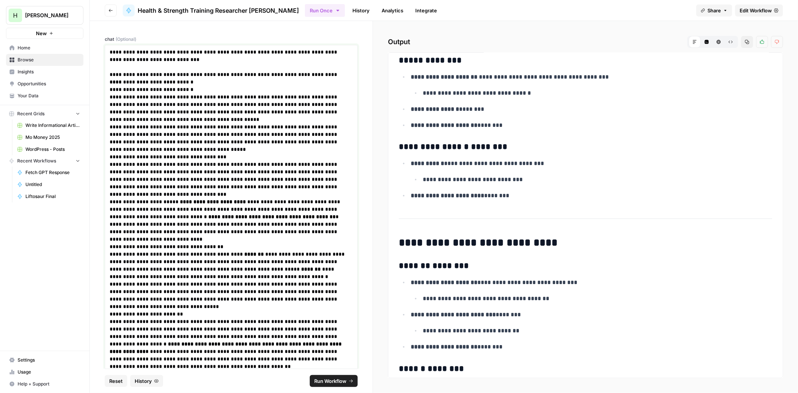
click at [247, 49] on p "**********" at bounding box center [228, 55] width 237 height 15
click at [331, 380] on span "Run Workflow" at bounding box center [330, 380] width 32 height 7
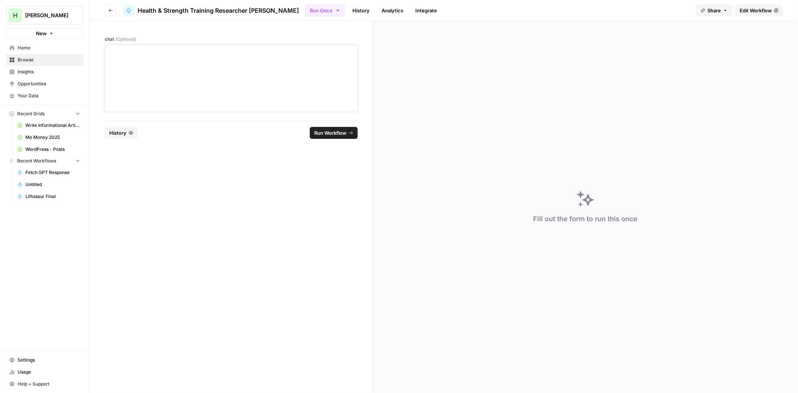
click at [202, 60] on div at bounding box center [231, 78] width 243 height 60
click at [300, 51] on p "**********" at bounding box center [231, 55] width 243 height 15
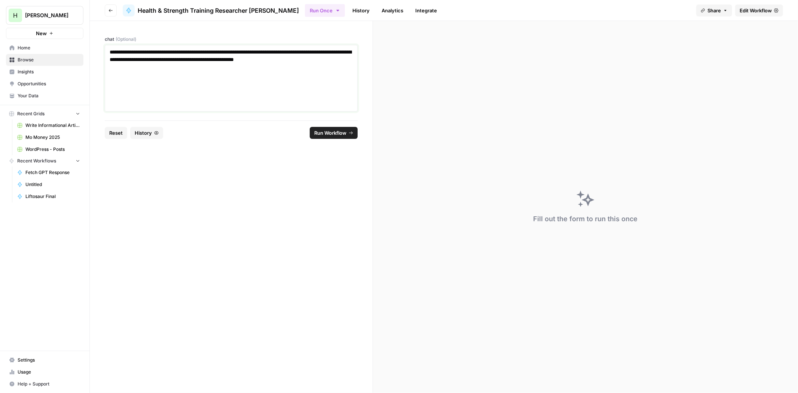
click at [233, 58] on p "**********" at bounding box center [231, 55] width 243 height 15
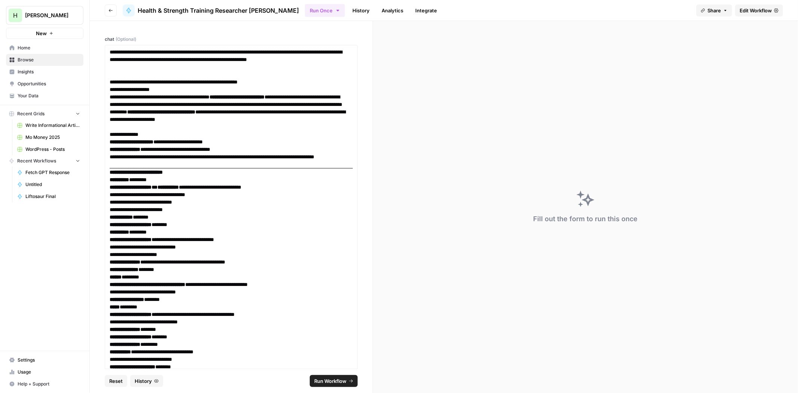
click at [327, 384] on span "Run Workflow" at bounding box center [330, 380] width 32 height 7
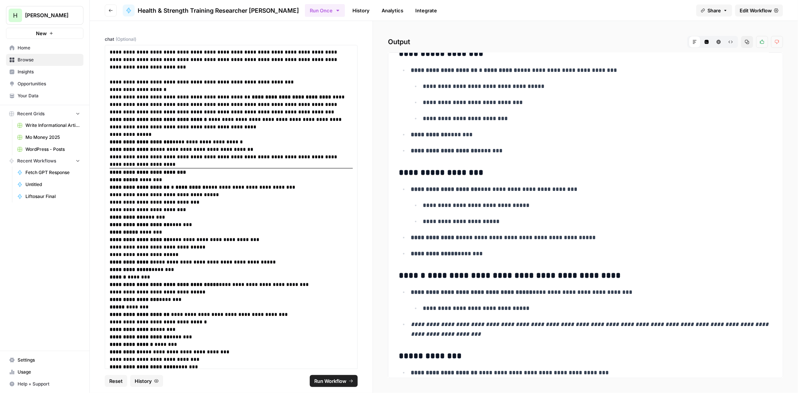
scroll to position [374, 0]
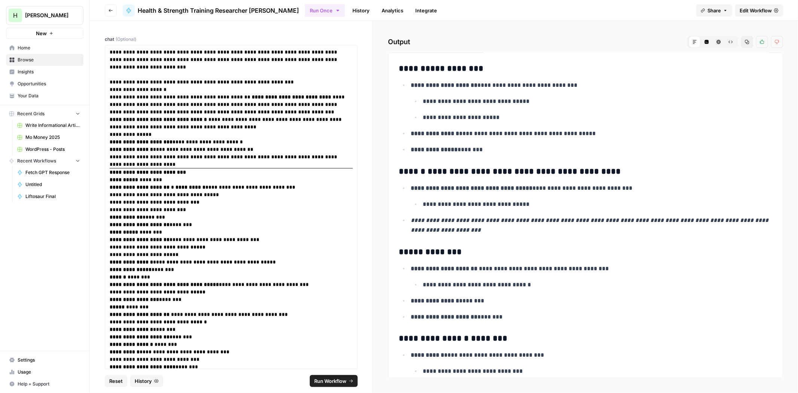
drag, startPoint x: 749, startPoint y: 39, endPoint x: 731, endPoint y: 39, distance: 18.0
click at [749, 39] on button "Copy" at bounding box center [747, 42] width 12 height 12
click at [203, 69] on p "**********" at bounding box center [228, 59] width 237 height 22
click at [327, 375] on button "Run Workflow" at bounding box center [334, 381] width 48 height 12
